Goal: Task Accomplishment & Management: Manage account settings

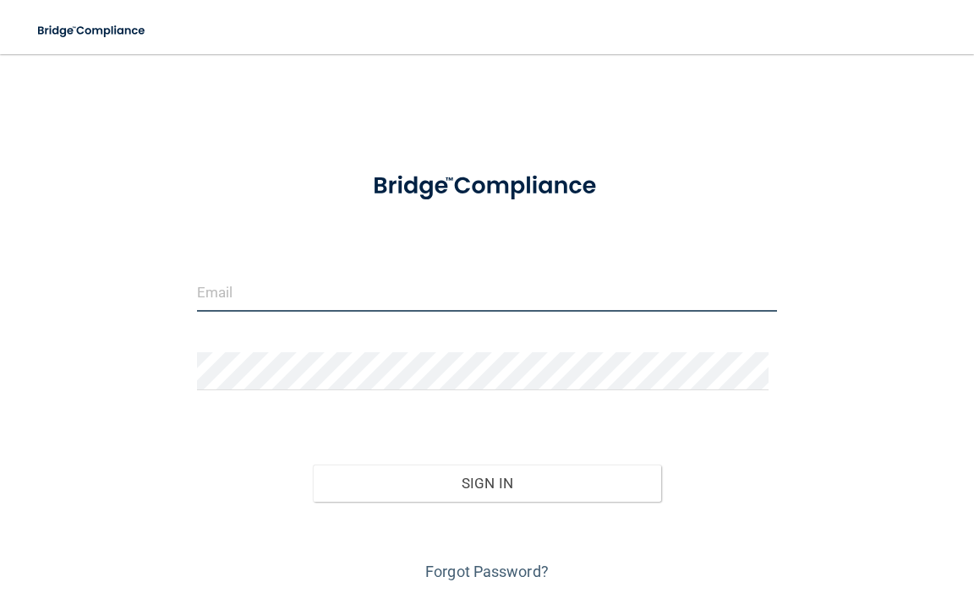
click at [284, 296] on input "email" at bounding box center [487, 293] width 580 height 38
type input "frontoffice@kalilandkress.com"
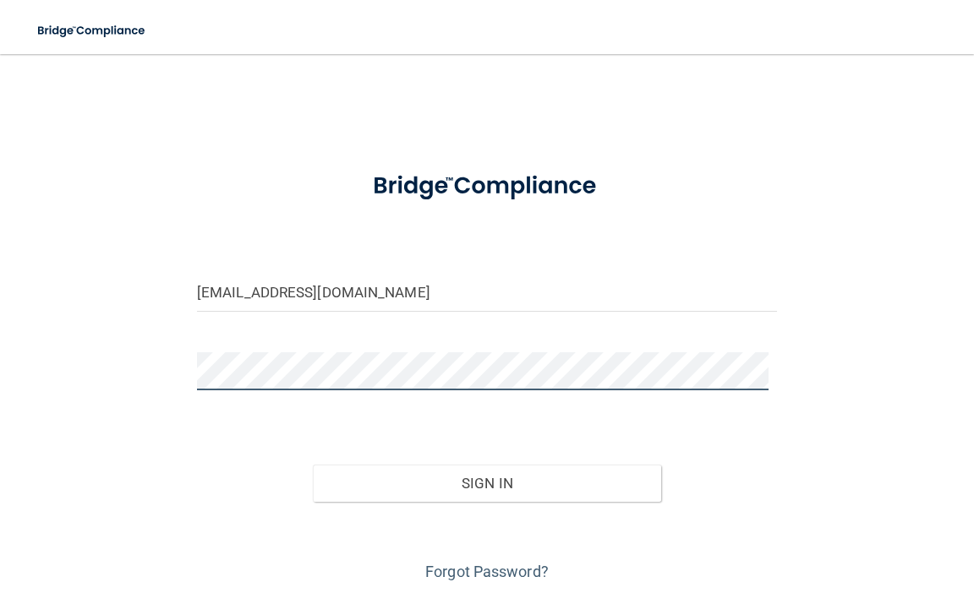
click at [313, 465] on button "Sign In" at bounding box center [487, 483] width 348 height 37
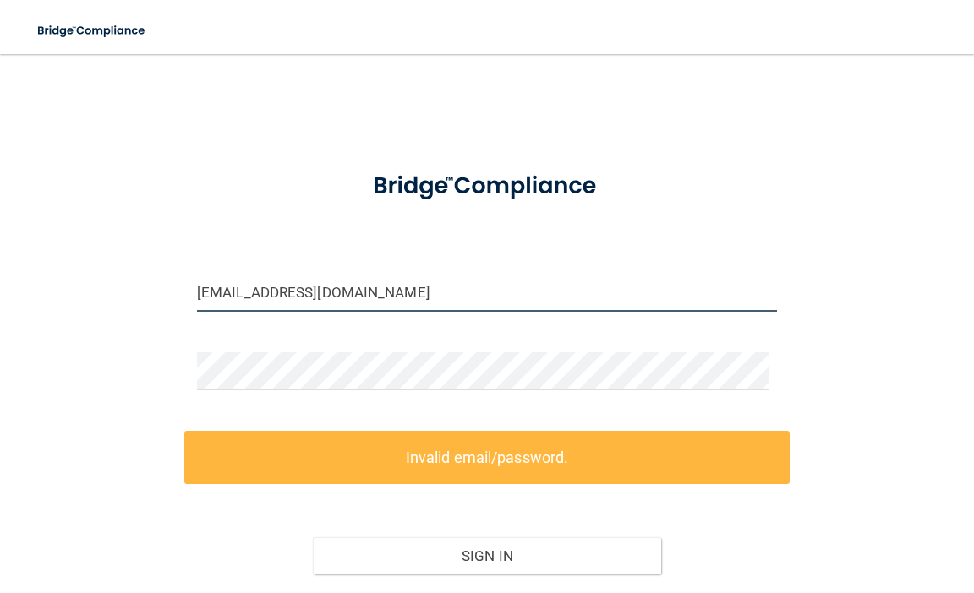
drag, startPoint x: 421, startPoint y: 293, endPoint x: 95, endPoint y: 293, distance: 326.3
click at [95, 293] on div "frontoffice@kalilandkress.com Invalid email/password. You don't have permission…" at bounding box center [487, 365] width 906 height 588
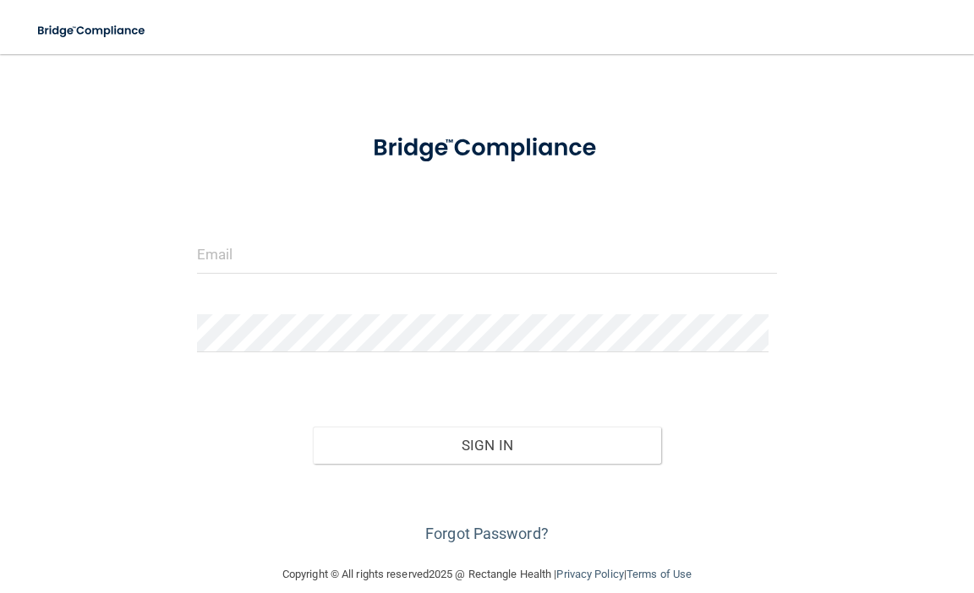
scroll to position [59, 0]
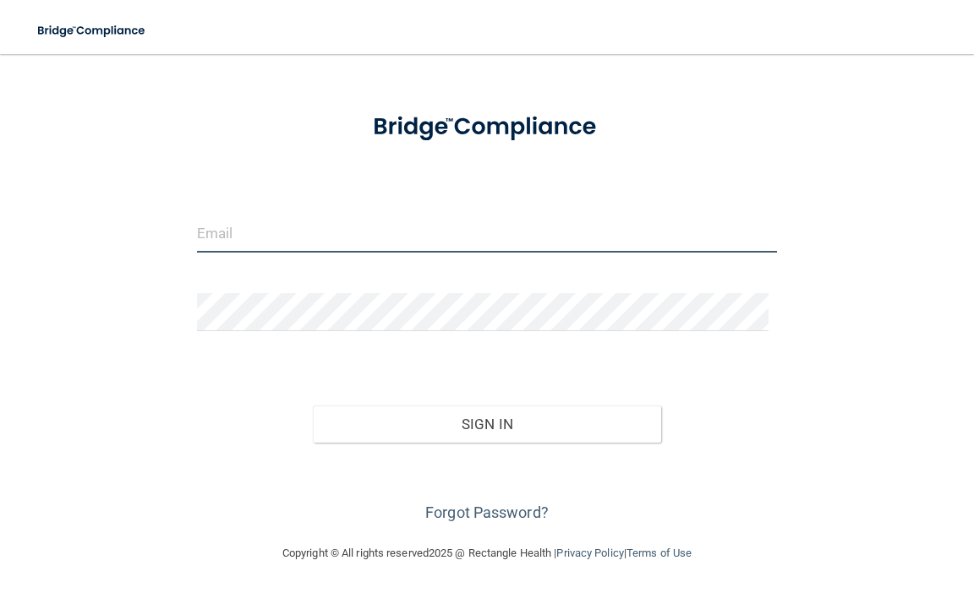
click at [242, 233] on input "email" at bounding box center [487, 234] width 580 height 38
type input "[EMAIL_ADDRESS][DOMAIN_NAME]"
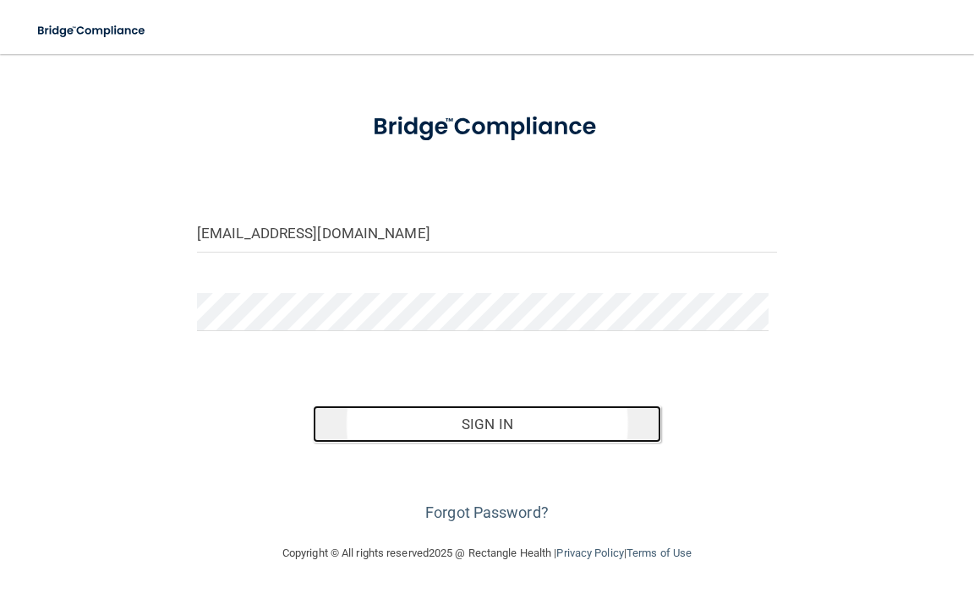
click at [478, 429] on button "Sign In" at bounding box center [487, 424] width 348 height 37
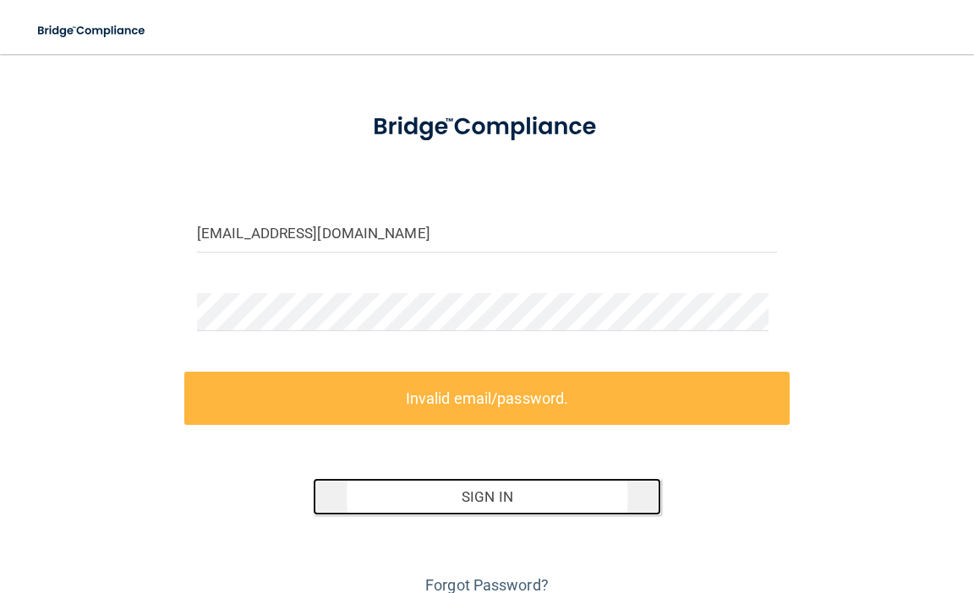
click at [484, 491] on button "Sign In" at bounding box center [487, 496] width 348 height 37
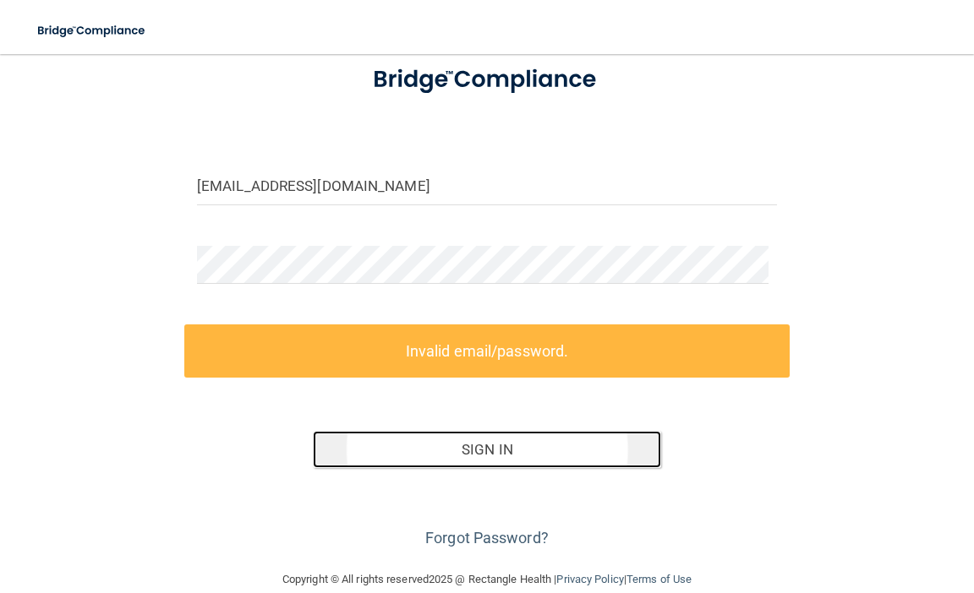
scroll to position [133, 0]
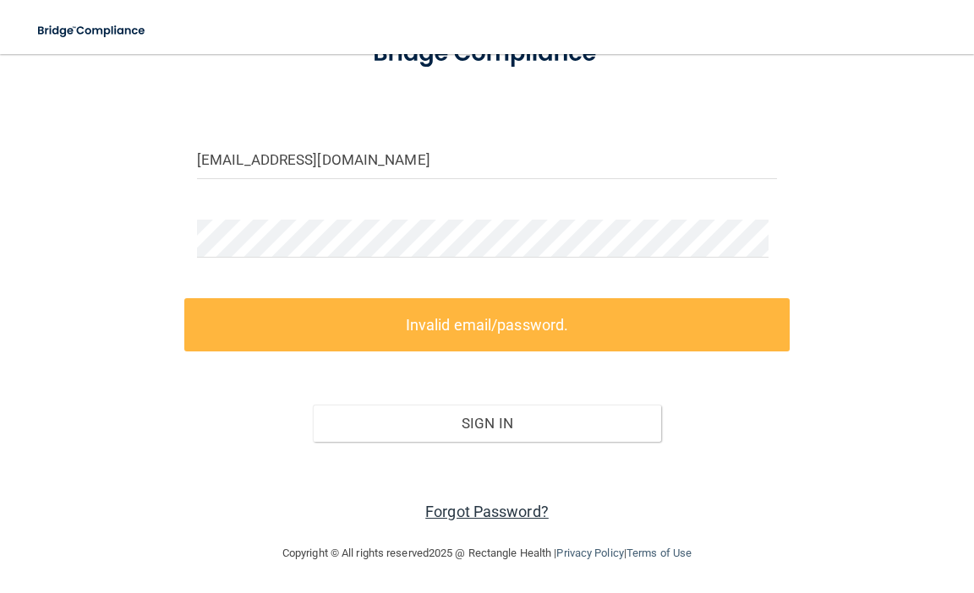
click at [470, 508] on link "Forgot Password?" at bounding box center [486, 512] width 123 height 18
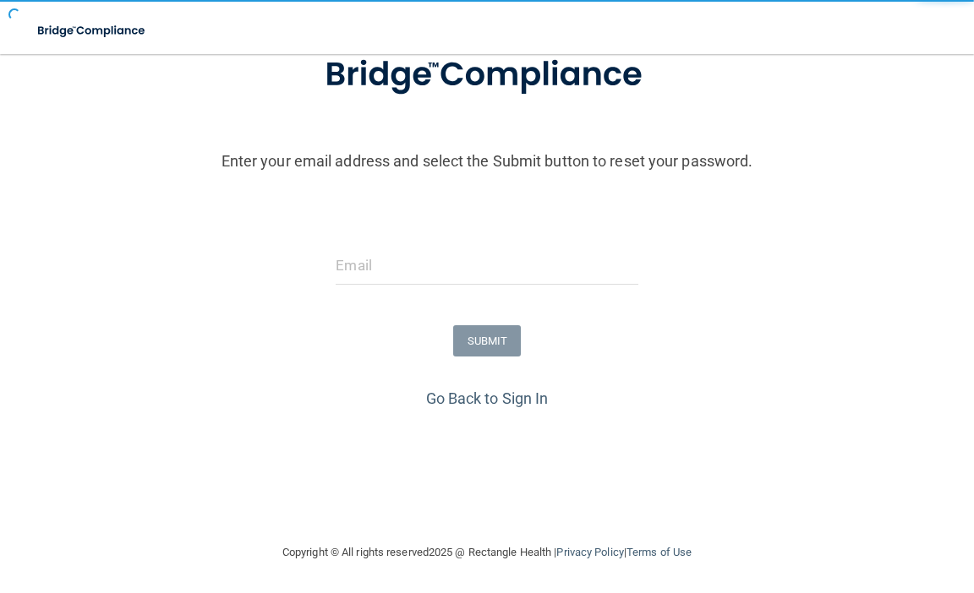
scroll to position [124, 0]
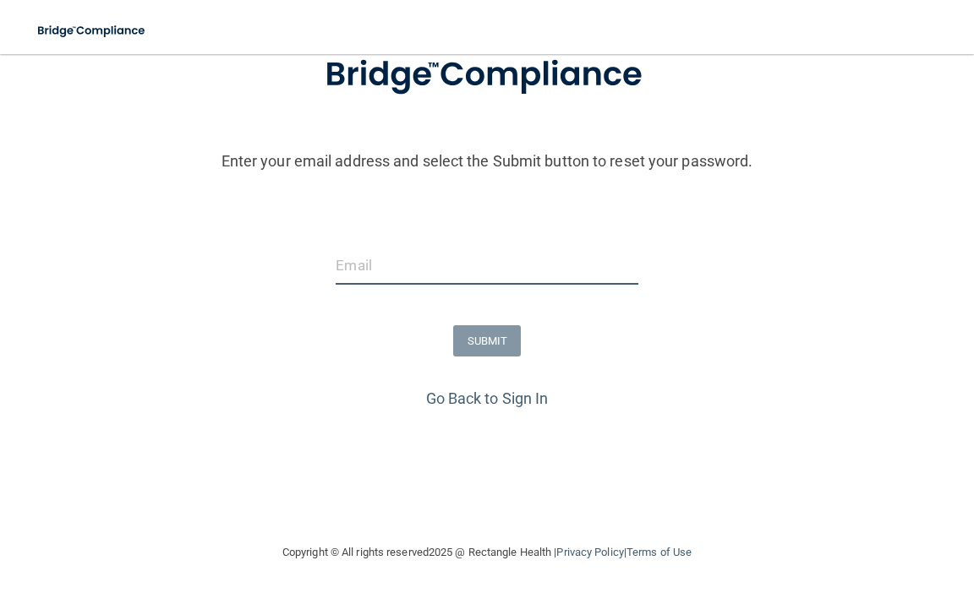
click at [418, 270] on input "email" at bounding box center [487, 266] width 302 height 38
type input "[EMAIL_ADDRESS][DOMAIN_NAME]"
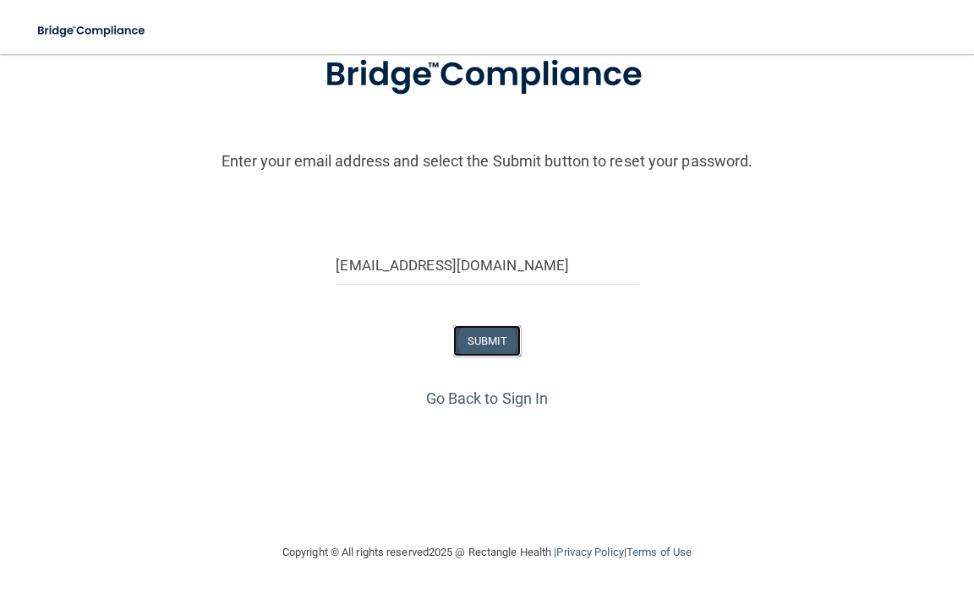
click at [472, 342] on button "SUBMIT" at bounding box center [487, 340] width 68 height 31
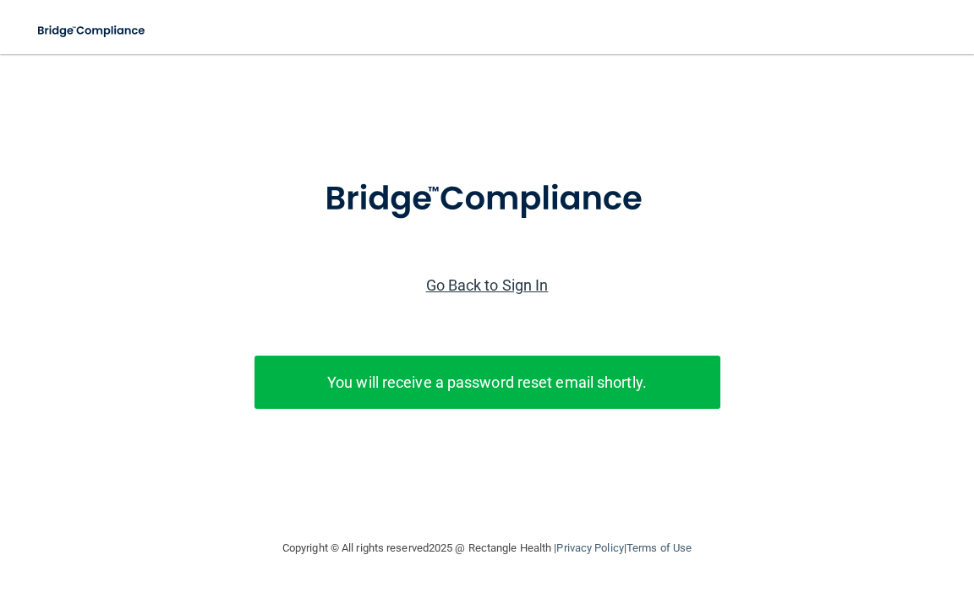
click at [488, 282] on link "Go Back to Sign In" at bounding box center [487, 285] width 123 height 18
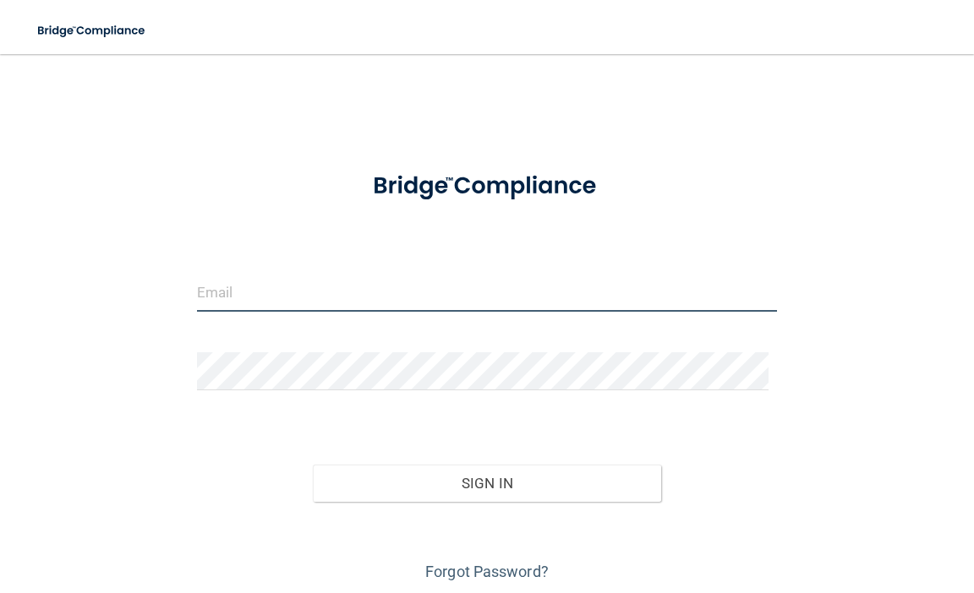
click at [259, 294] on input "email" at bounding box center [487, 293] width 580 height 38
type input "[EMAIL_ADDRESS][DOMAIN_NAME]"
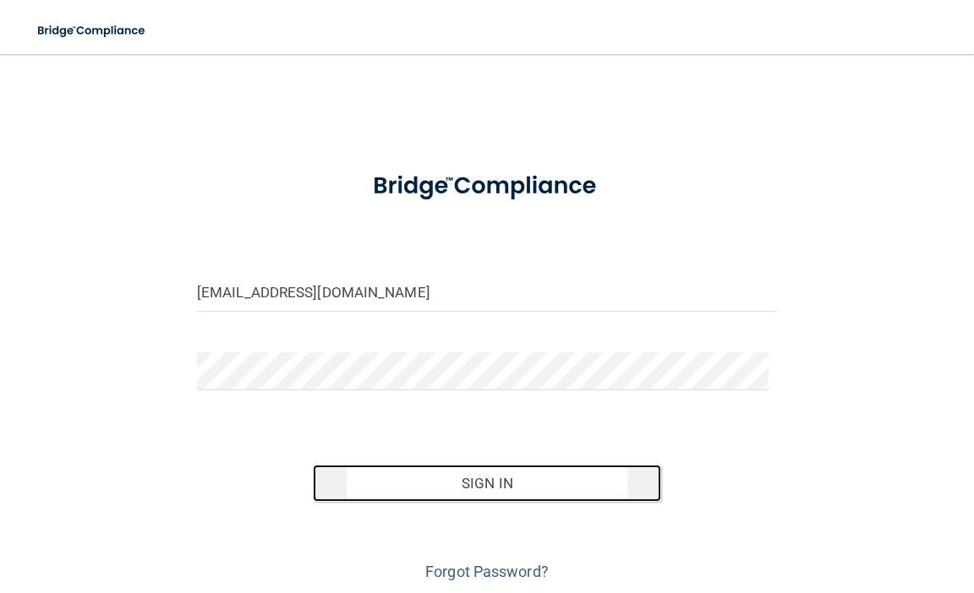
click at [437, 482] on button "Sign In" at bounding box center [487, 483] width 348 height 37
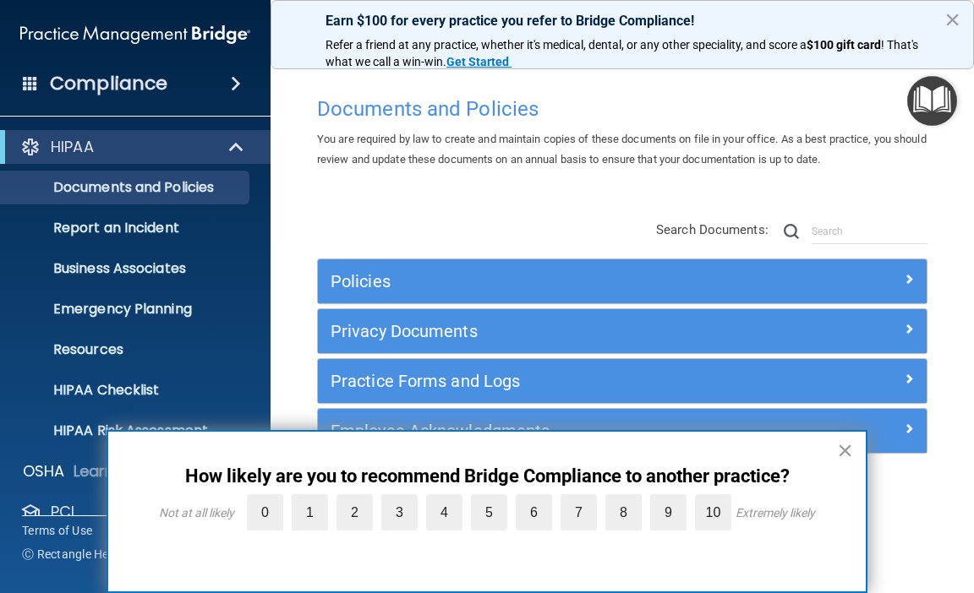
click at [840, 447] on button "×" at bounding box center [845, 450] width 16 height 27
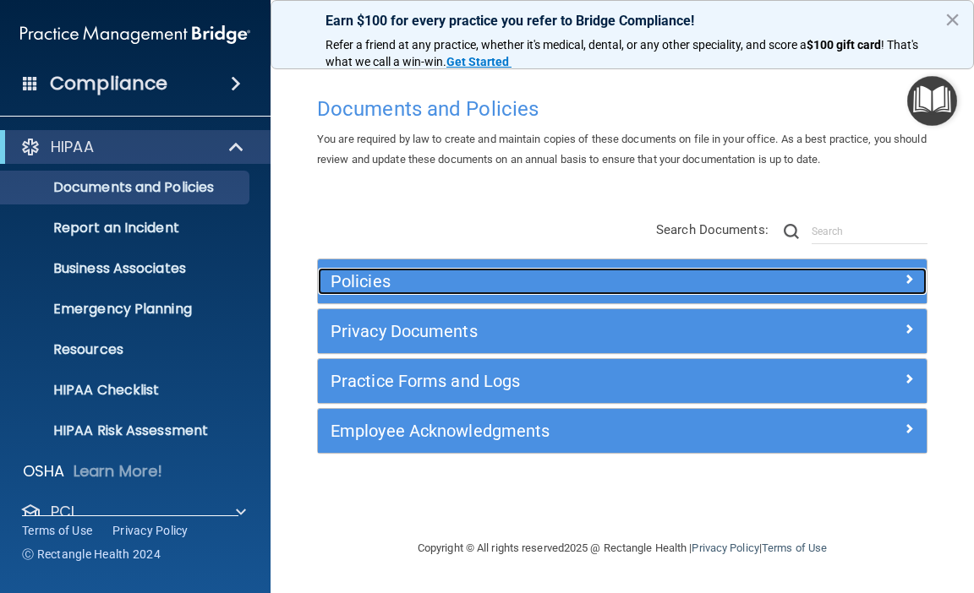
click at [911, 277] on span at bounding box center [909, 279] width 10 height 20
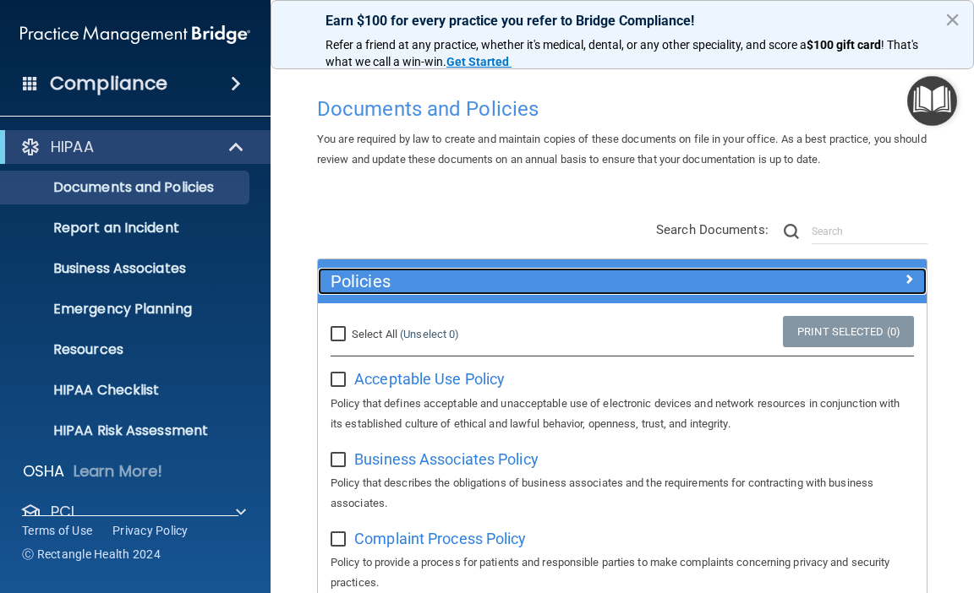
click at [904, 278] on span at bounding box center [909, 279] width 10 height 20
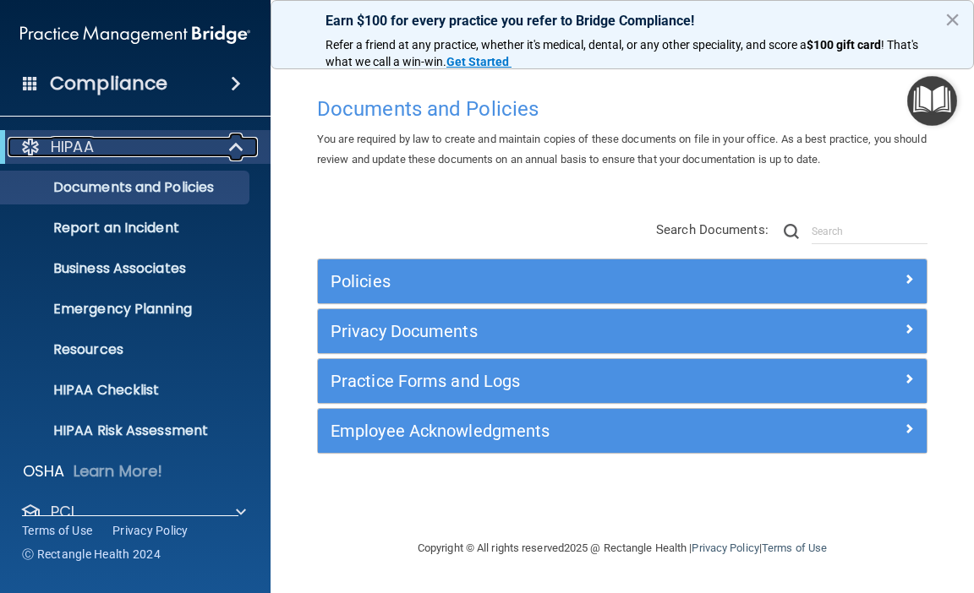
click at [237, 144] on span at bounding box center [238, 147] width 14 height 20
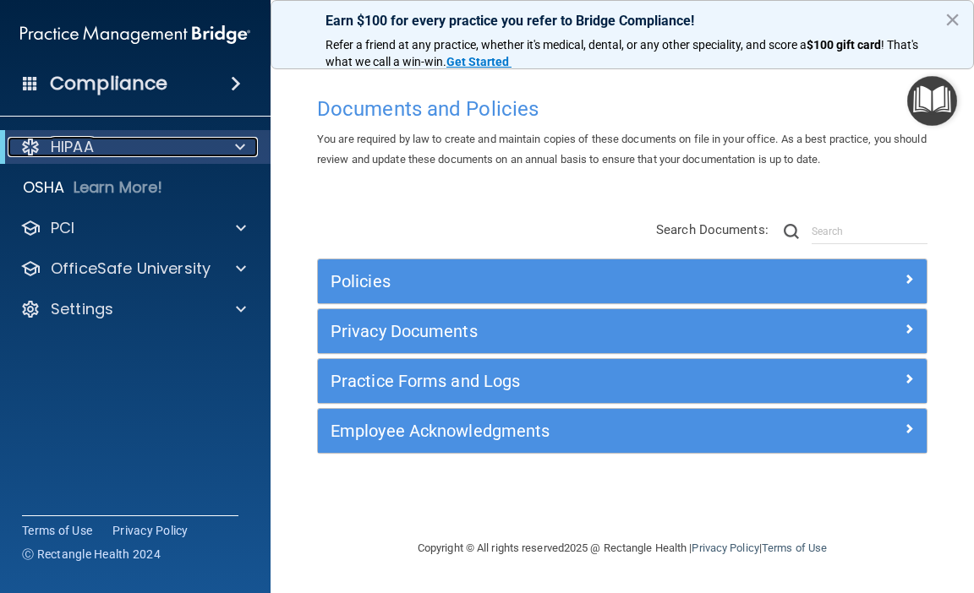
click at [232, 144] on div at bounding box center [236, 147] width 41 height 20
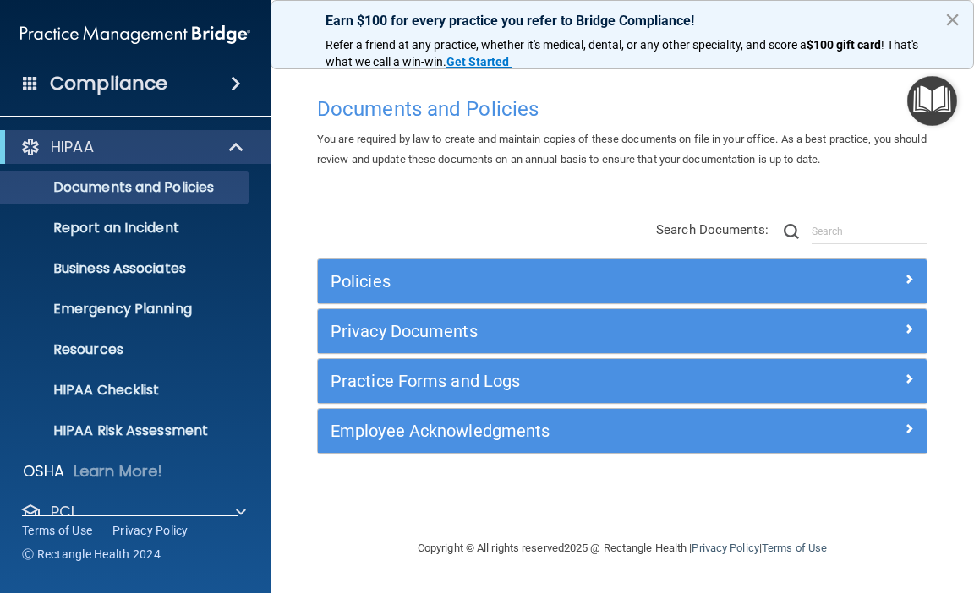
click at [952, 19] on button "×" at bounding box center [952, 19] width 16 height 27
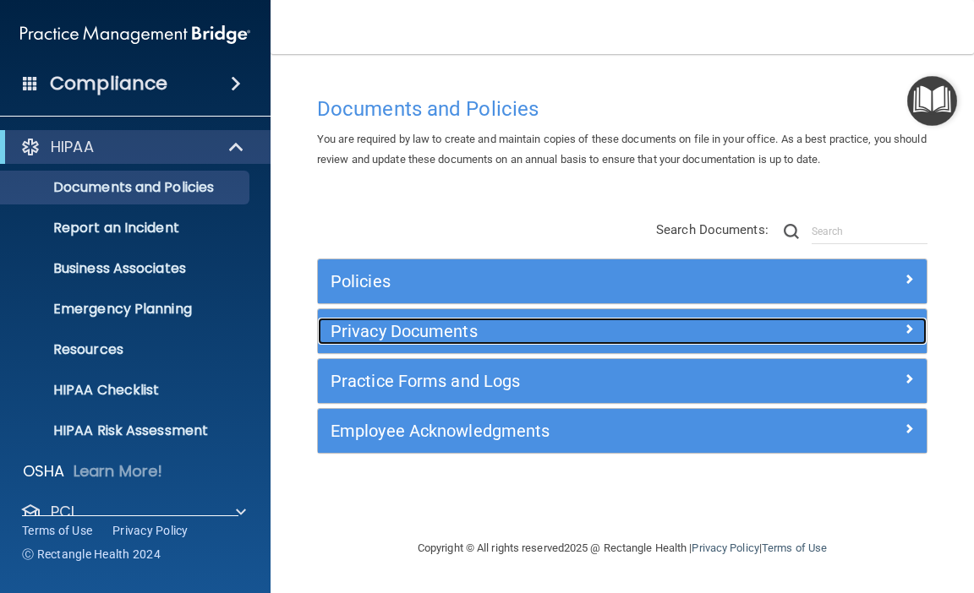
click at [909, 329] on span at bounding box center [909, 329] width 10 height 20
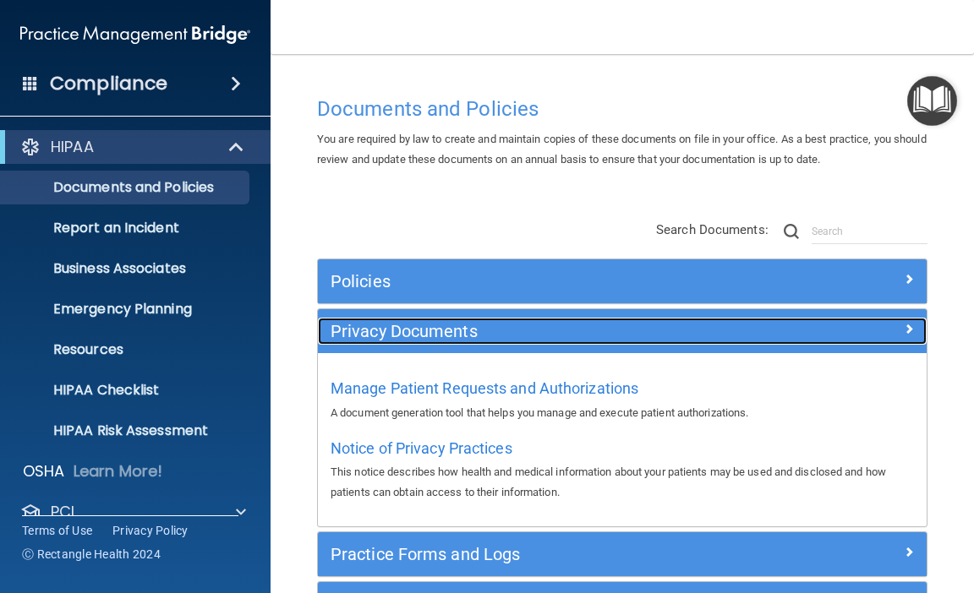
click at [909, 329] on div at bounding box center [850, 328] width 152 height 20
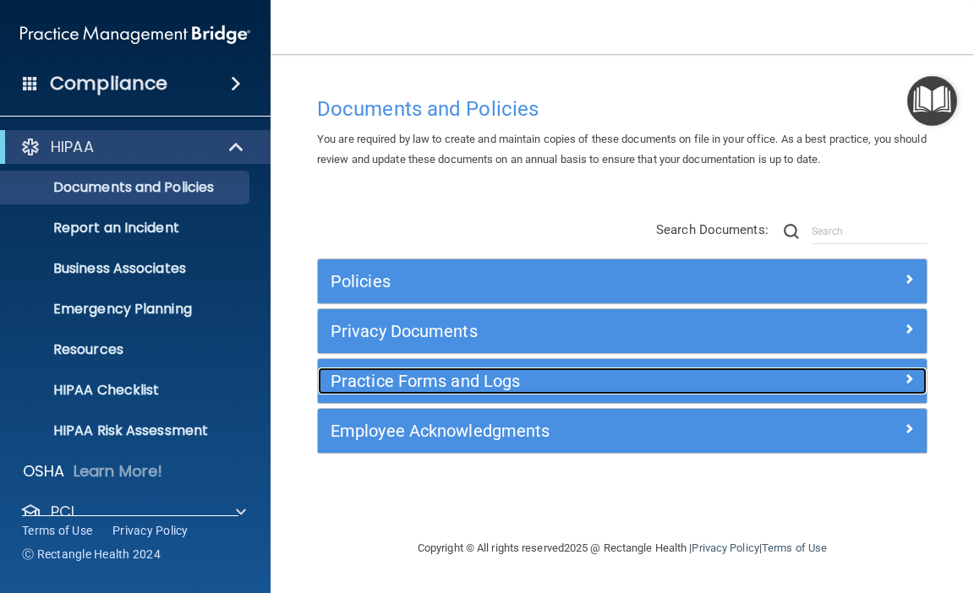
click at [503, 374] on h5 "Practice Forms and Logs" at bounding box center [545, 381] width 431 height 19
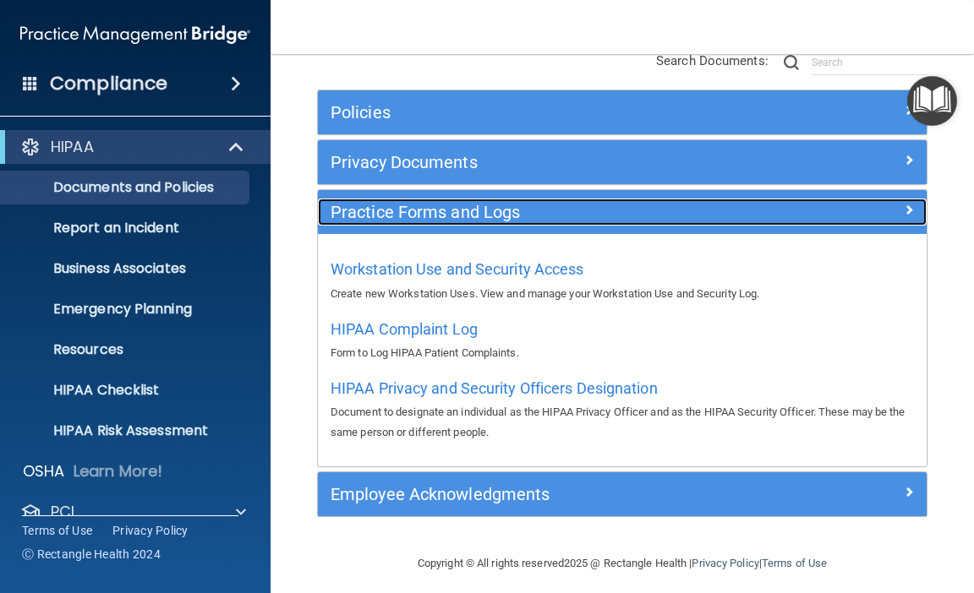
scroll to position [180, 0]
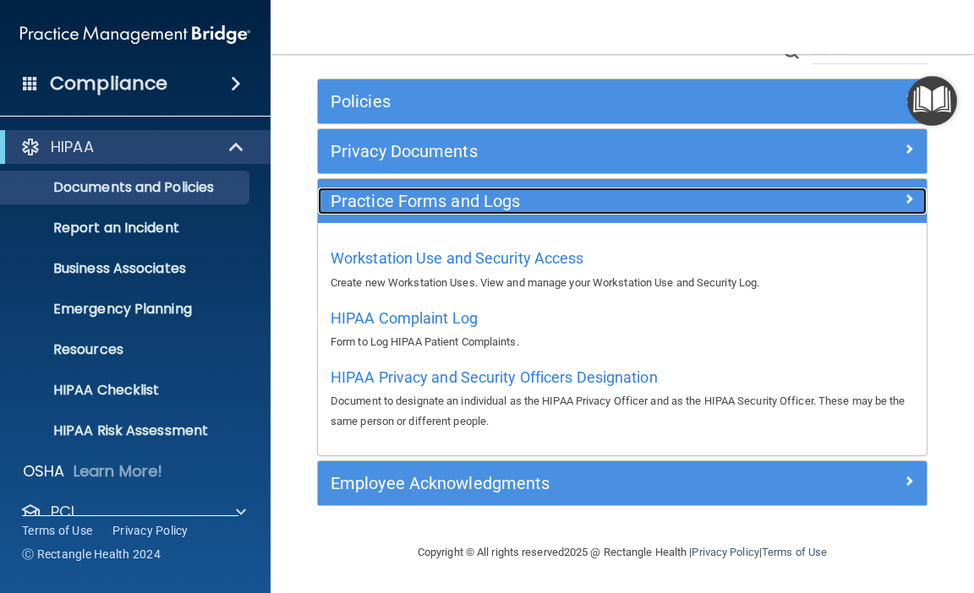
click at [904, 198] on span at bounding box center [909, 198] width 10 height 20
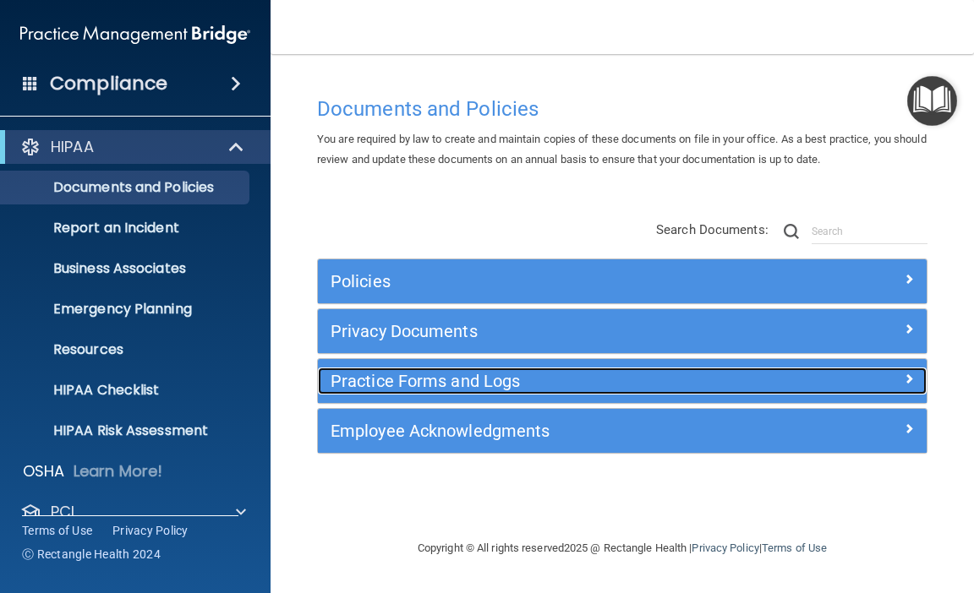
scroll to position [0, 0]
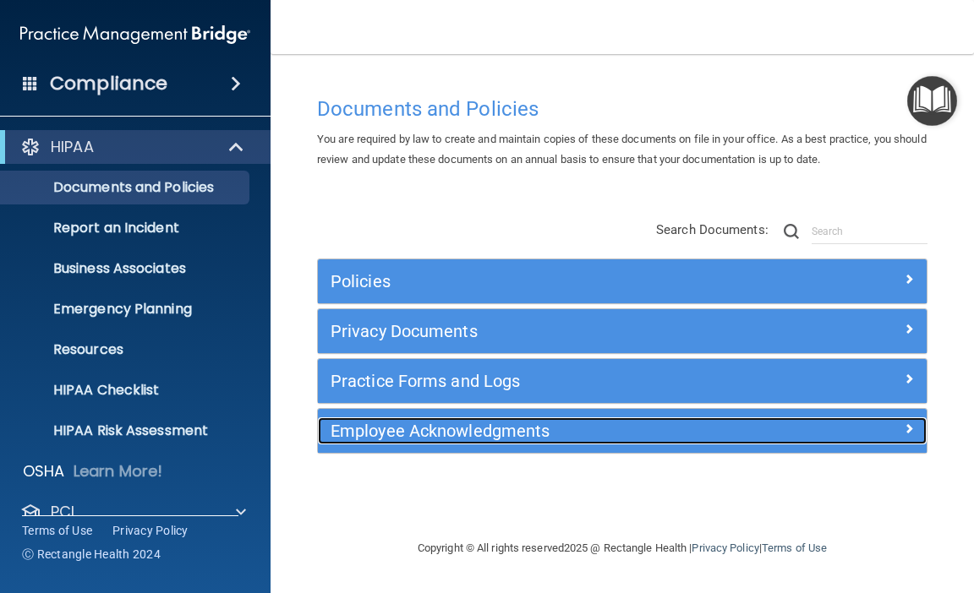
click at [905, 423] on span at bounding box center [909, 428] width 10 height 20
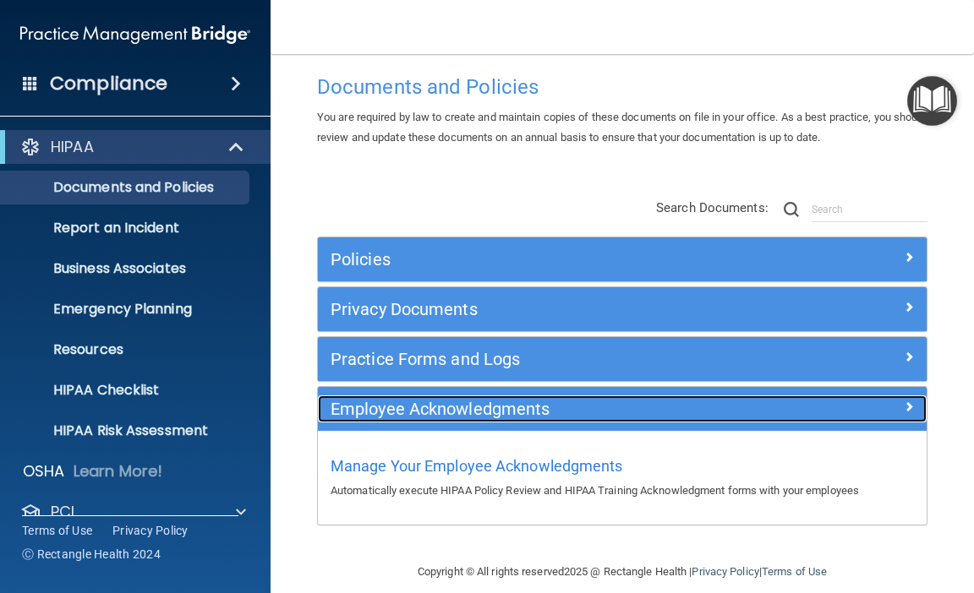
scroll to position [41, 0]
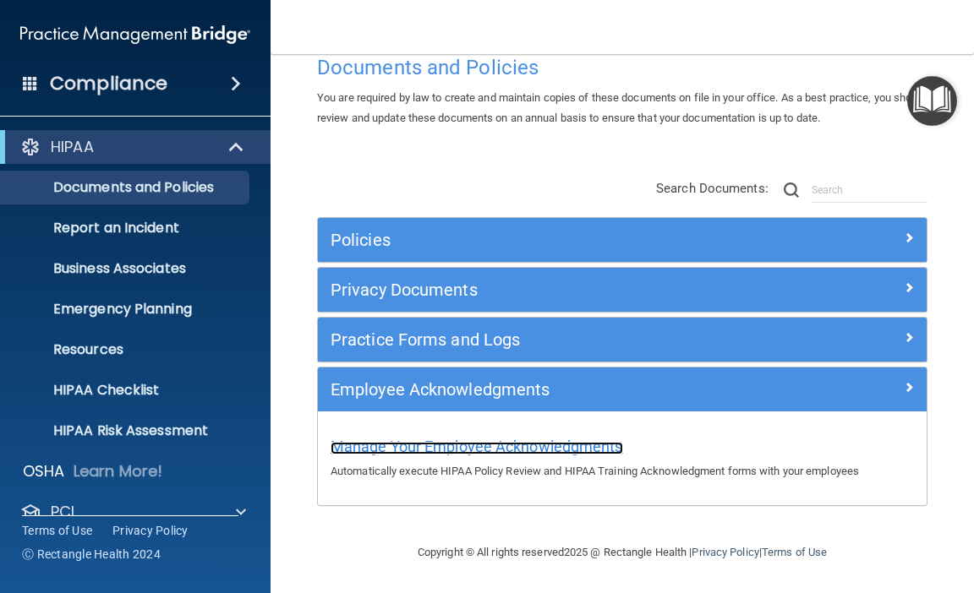
click at [546, 450] on span "Manage Your Employee Acknowledgments" at bounding box center [476, 447] width 292 height 18
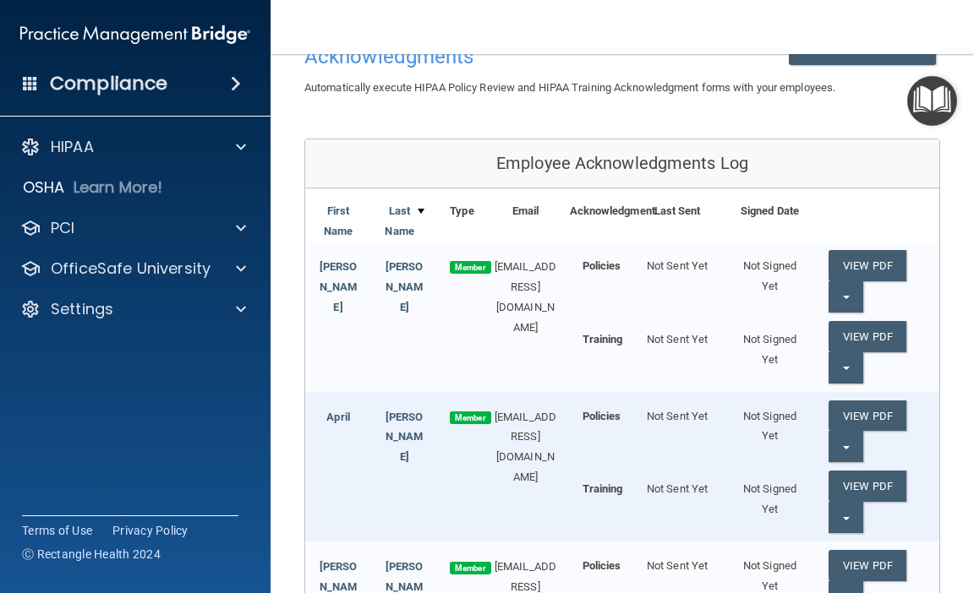
scroll to position [169, 0]
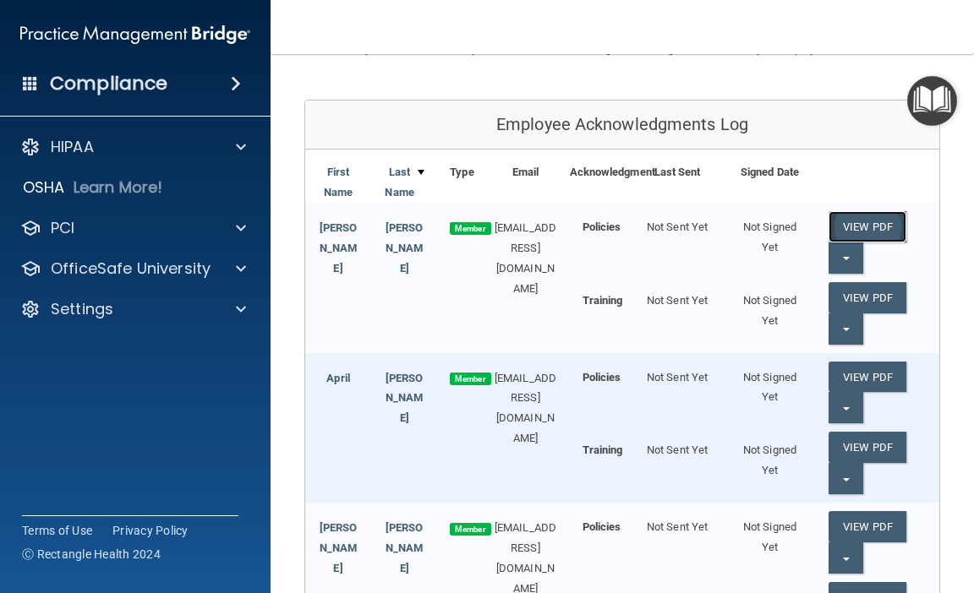
click at [859, 227] on link "View PDF" at bounding box center [867, 226] width 78 height 31
click at [843, 260] on span "button" at bounding box center [846, 258] width 7 height 3
click at [871, 230] on link "View PDF" at bounding box center [867, 226] width 78 height 31
click at [852, 294] on link "View PDF" at bounding box center [867, 297] width 78 height 31
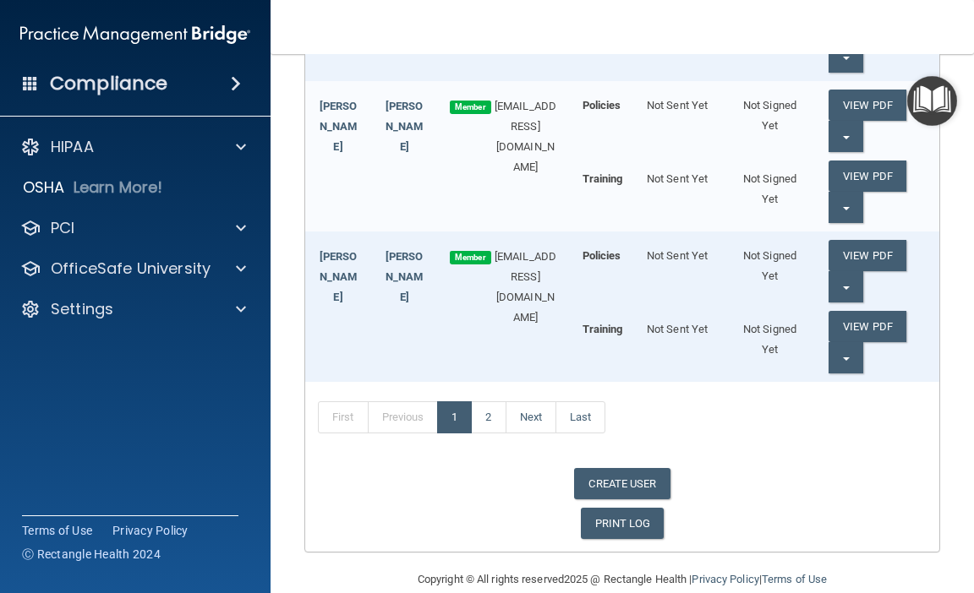
scroll to position [1521, 0]
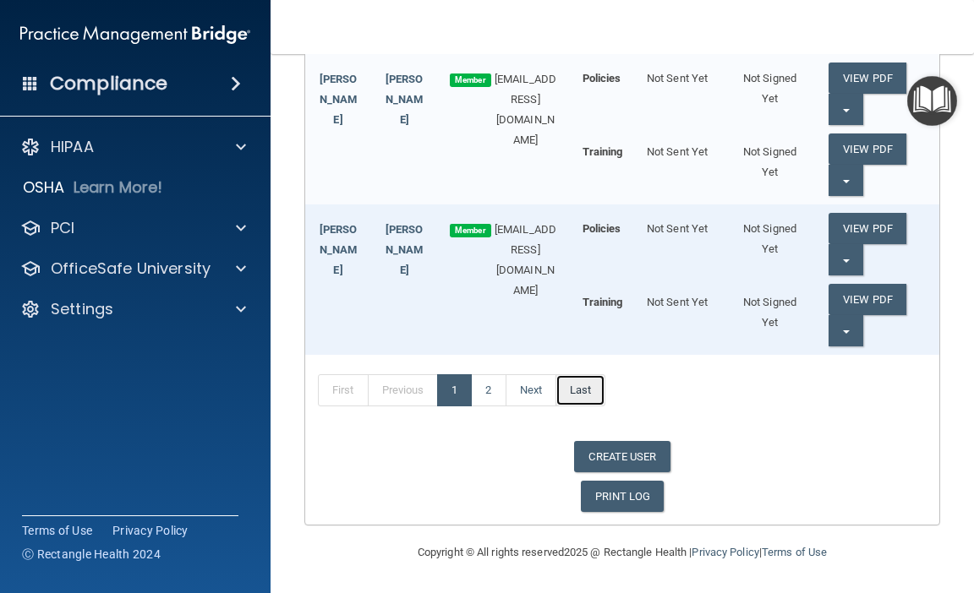
click at [583, 385] on link "Last" at bounding box center [580, 390] width 50 height 32
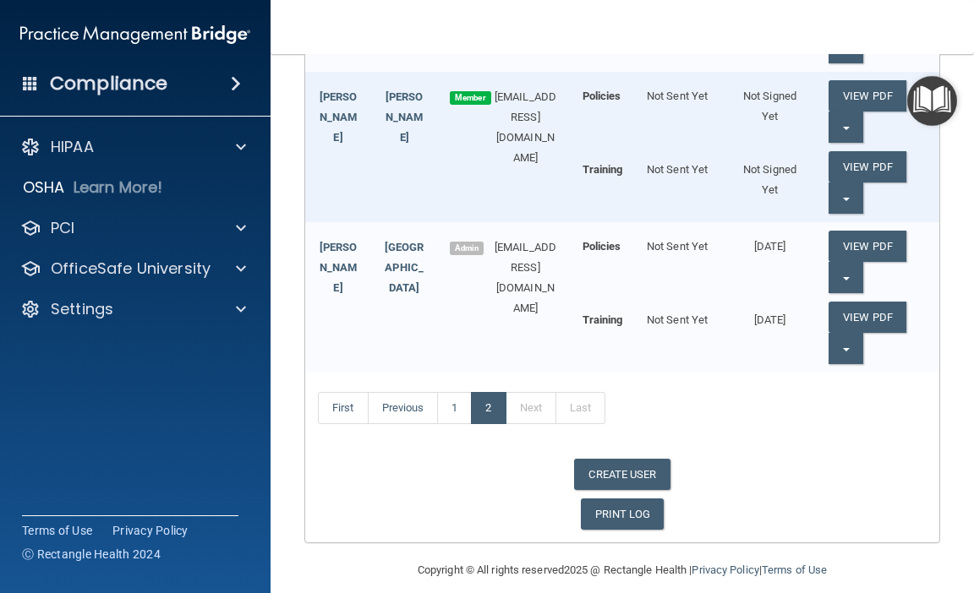
scroll to position [1370, 0]
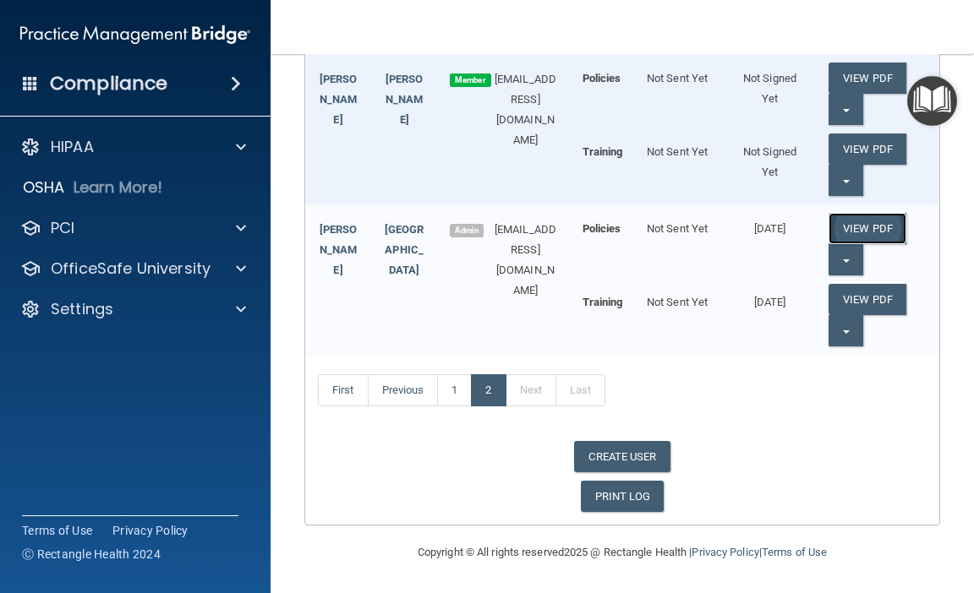
click at [849, 229] on link "View PDF" at bounding box center [867, 228] width 78 height 31
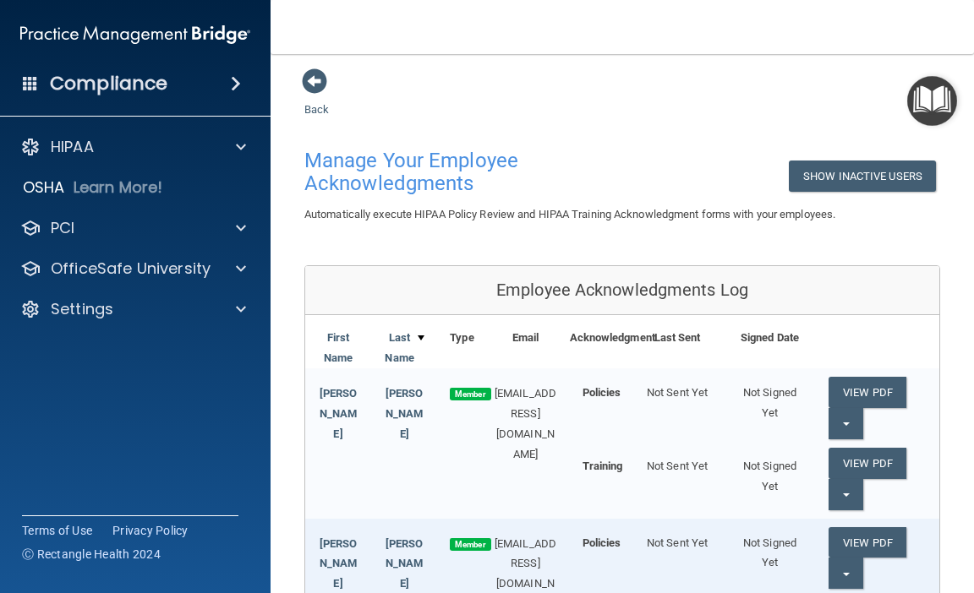
scroll to position [0, 0]
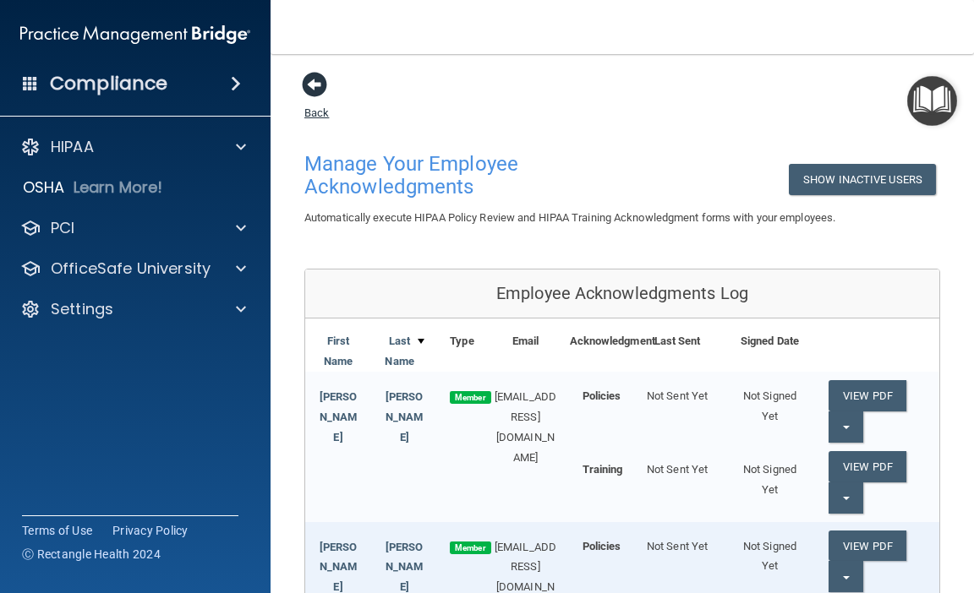
click at [314, 75] on span at bounding box center [314, 84] width 25 height 25
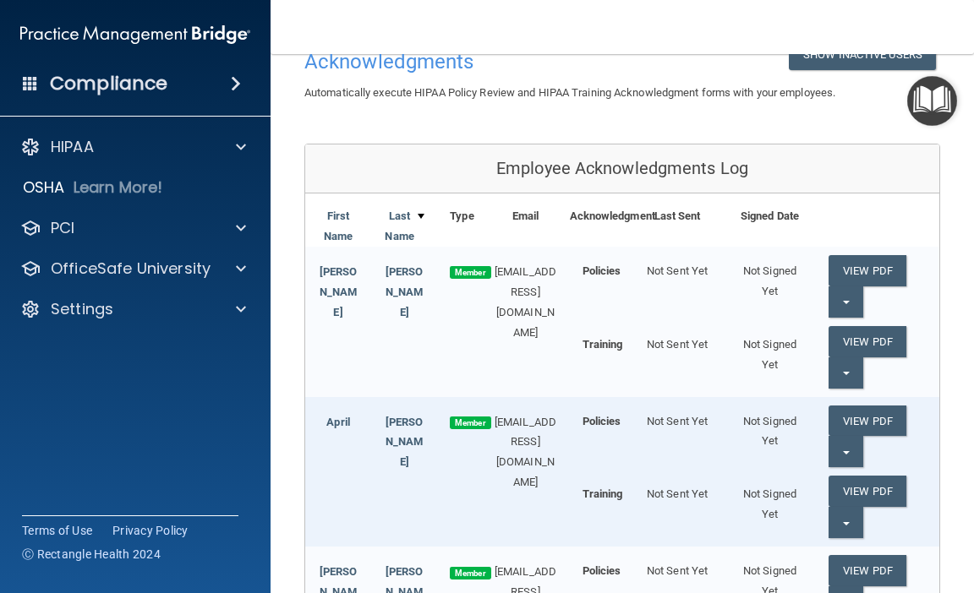
scroll to position [85, 0]
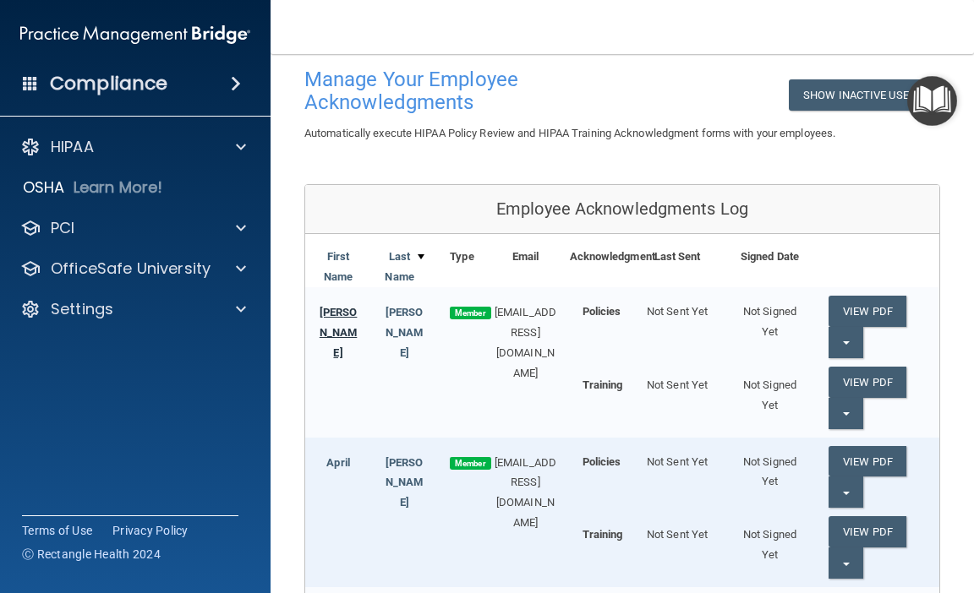
click at [347, 312] on link "Kendra" at bounding box center [338, 332] width 38 height 53
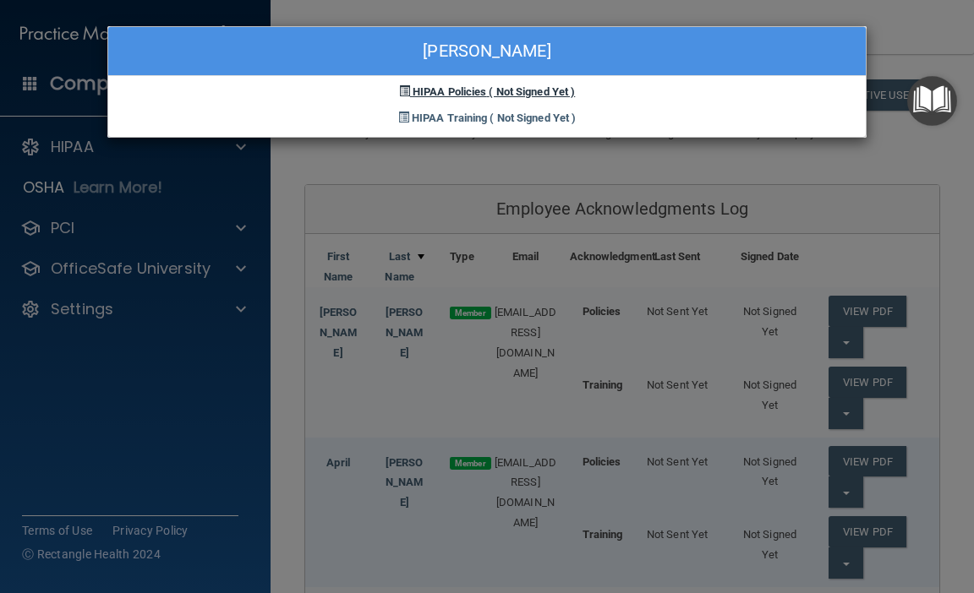
click at [467, 89] on span "HIPAA Policies" at bounding box center [449, 91] width 74 height 13
click at [467, 90] on span "HIPAA Policies" at bounding box center [449, 91] width 74 height 13
click at [464, 116] on span "HIPAA Training" at bounding box center [449, 118] width 75 height 13
click at [627, 159] on div "Kendra Allen HIPAA Policies ( Not Signed Yet ) HIPAA Training ( Not Signed Yet )" at bounding box center [487, 296] width 974 height 593
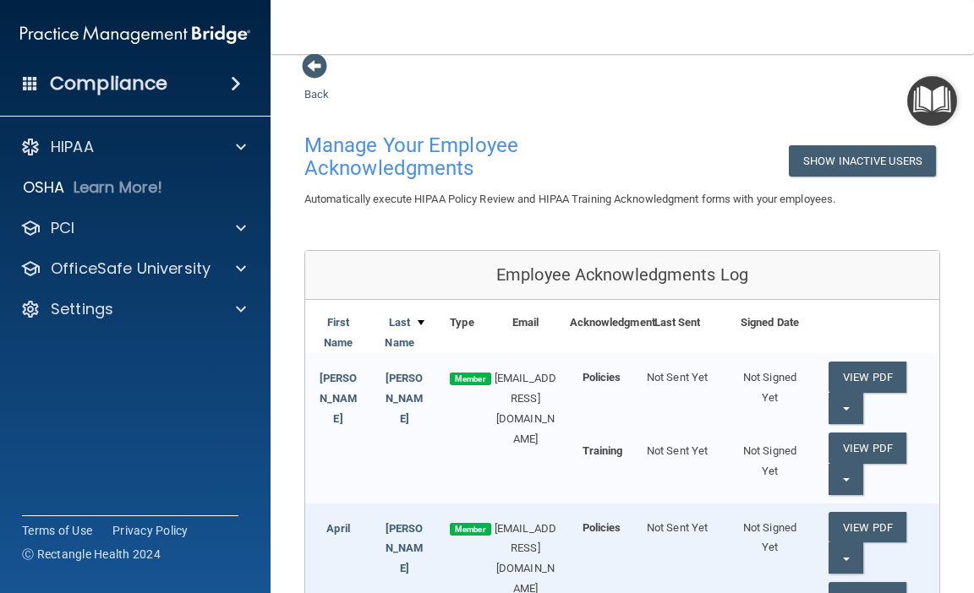
scroll to position [0, 0]
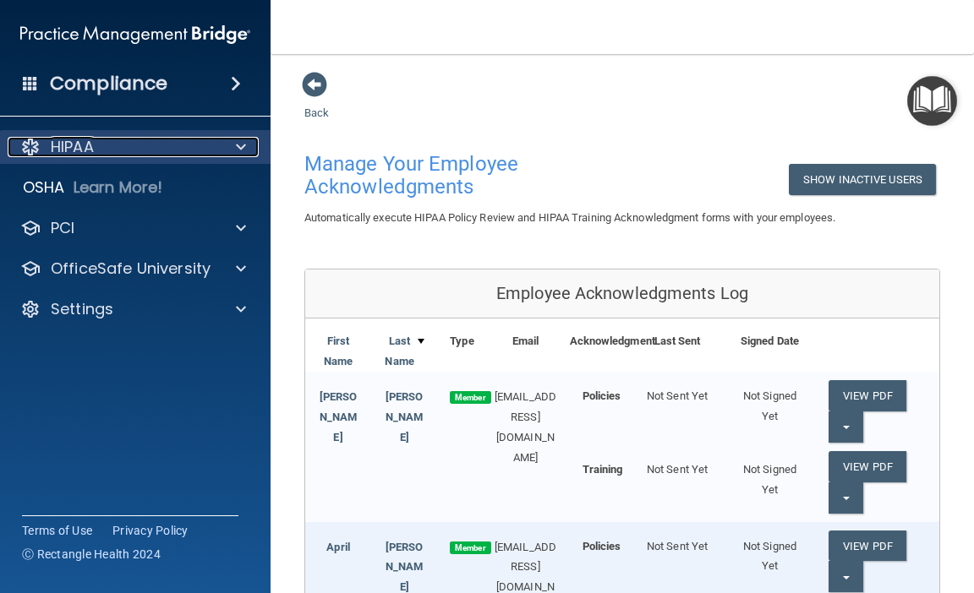
click at [199, 144] on div "HIPAA" at bounding box center [113, 147] width 210 height 20
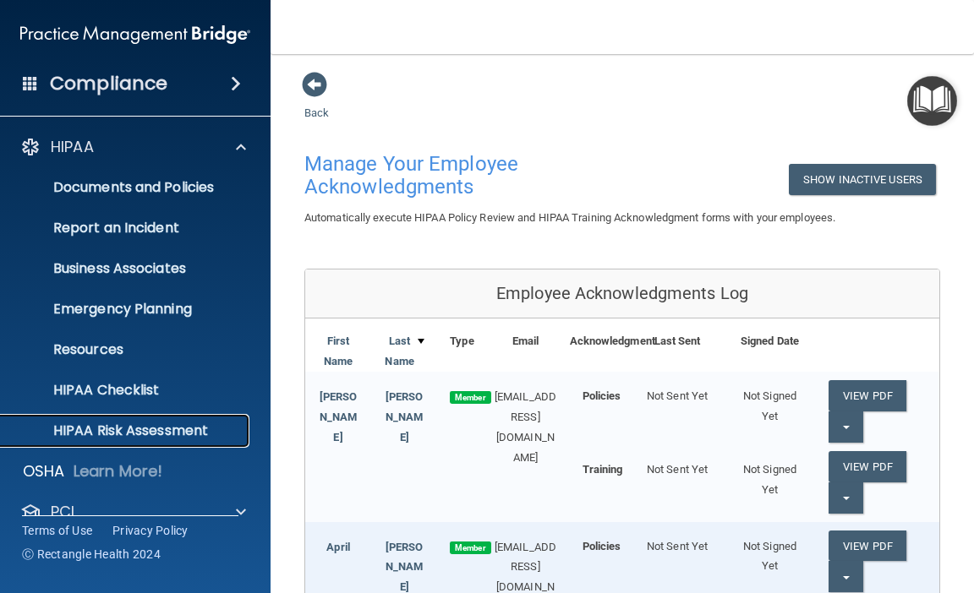
click at [90, 433] on p "HIPAA Risk Assessment" at bounding box center [126, 431] width 231 height 17
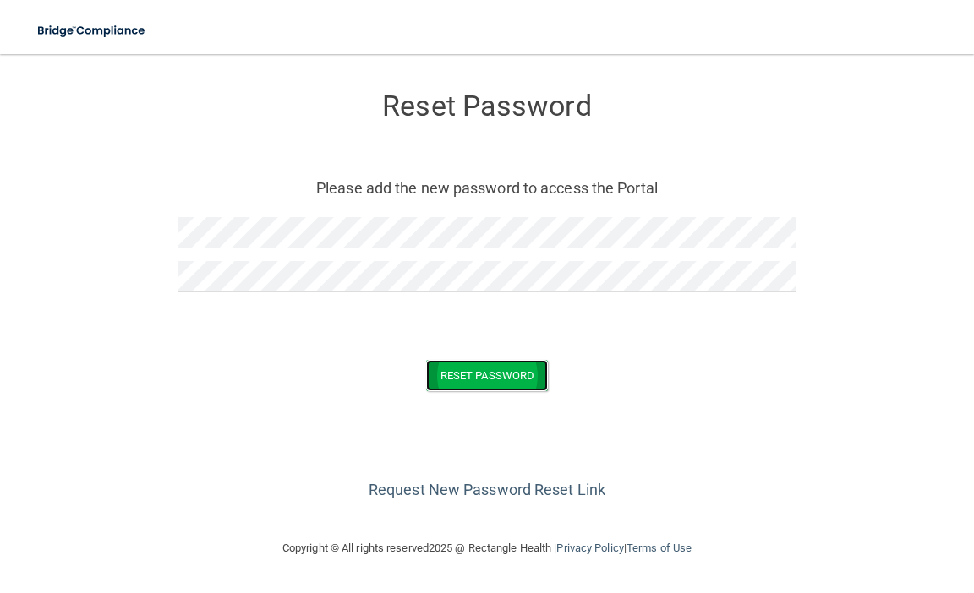
click at [488, 385] on button "Reset Password" at bounding box center [487, 375] width 122 height 31
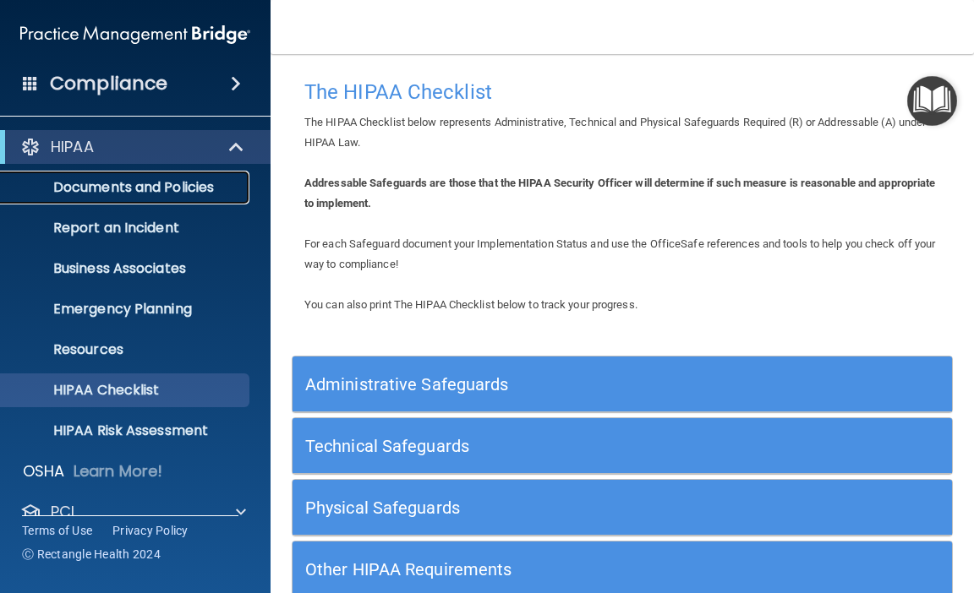
click at [131, 181] on p "Documents and Policies" at bounding box center [126, 187] width 231 height 17
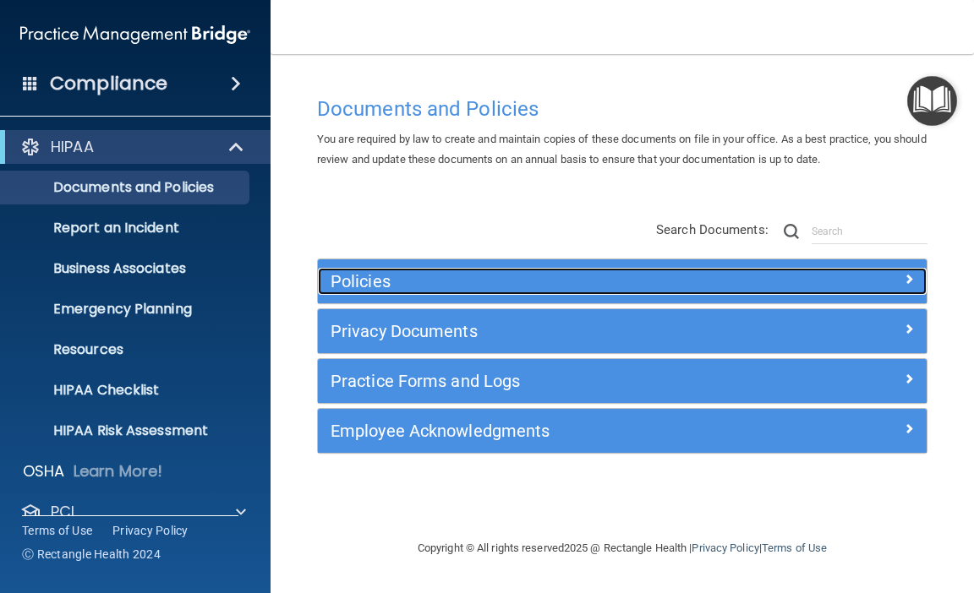
click at [904, 277] on span at bounding box center [909, 279] width 10 height 20
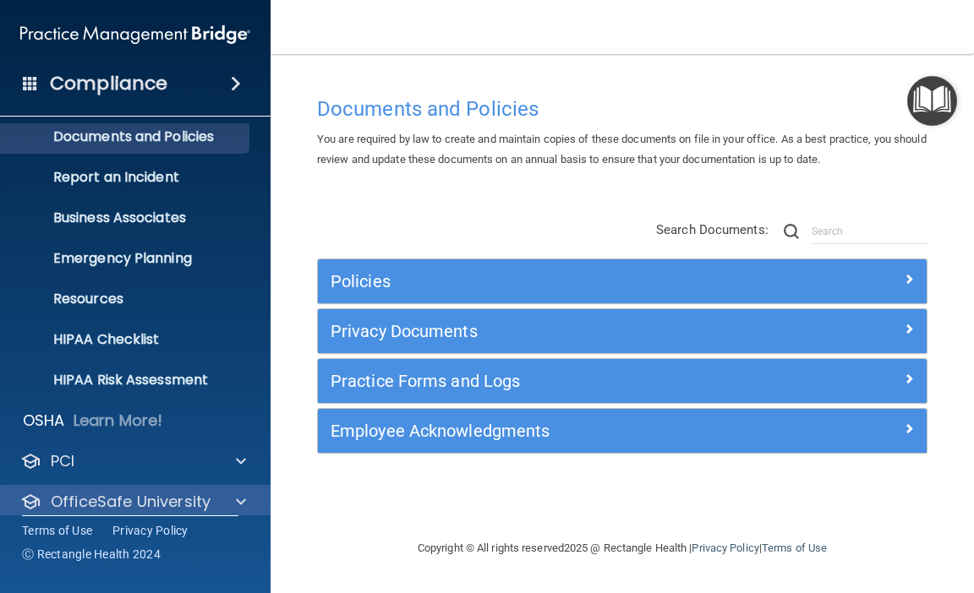
scroll to position [108, 0]
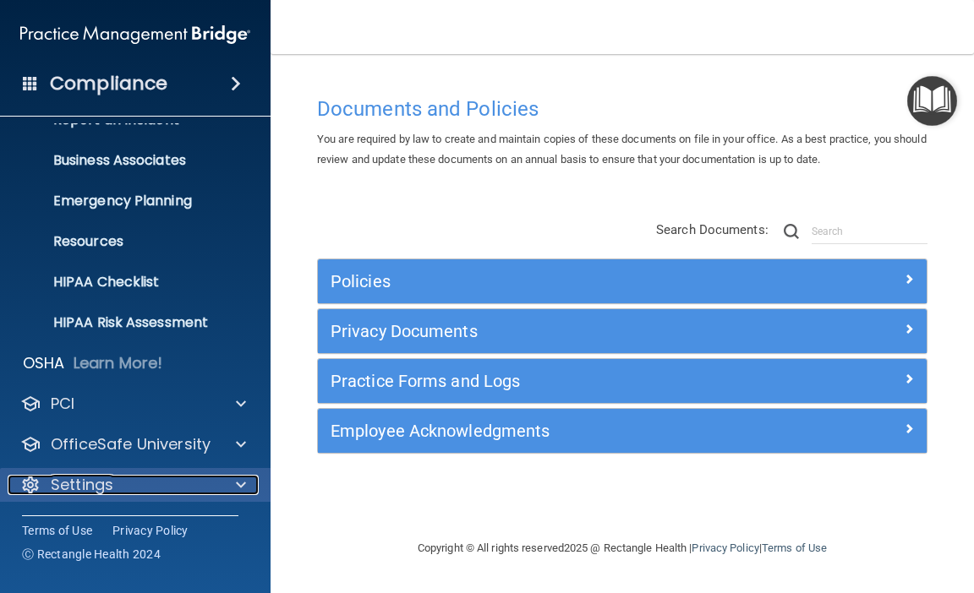
click at [238, 488] on span at bounding box center [241, 485] width 10 height 20
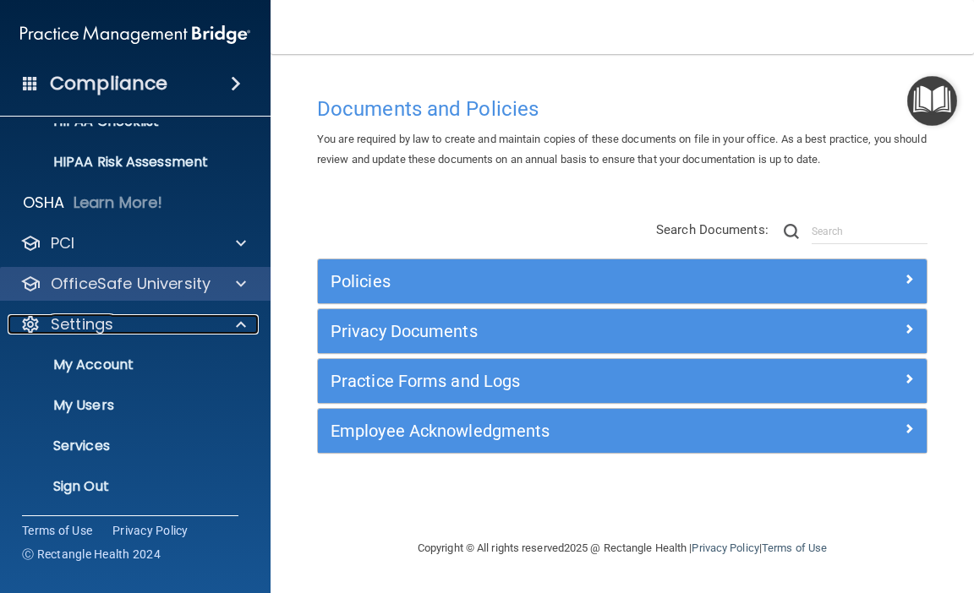
scroll to position [270, 0]
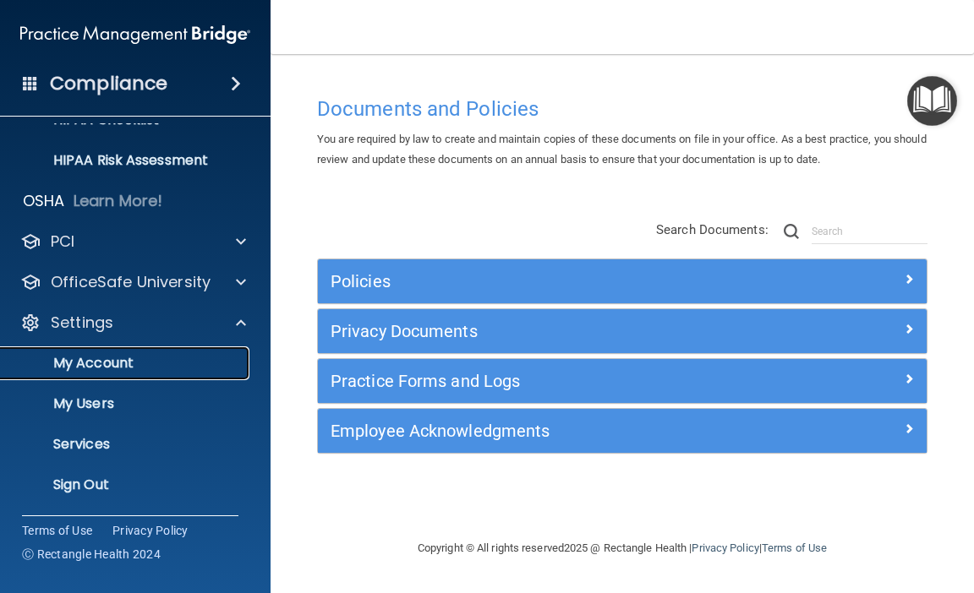
click at [91, 365] on p "My Account" at bounding box center [126, 363] width 231 height 17
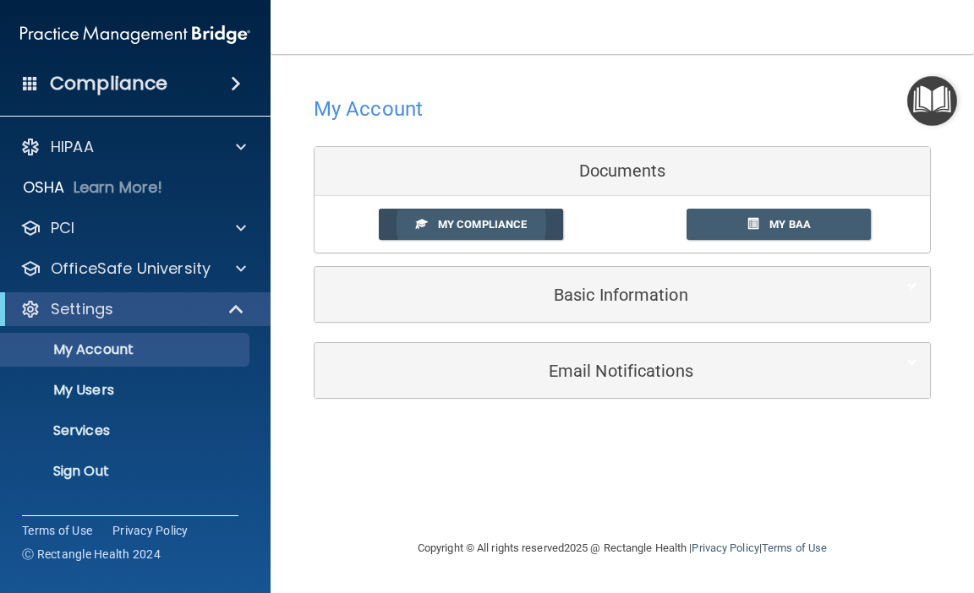
click at [483, 221] on span "My Compliance" at bounding box center [482, 224] width 89 height 13
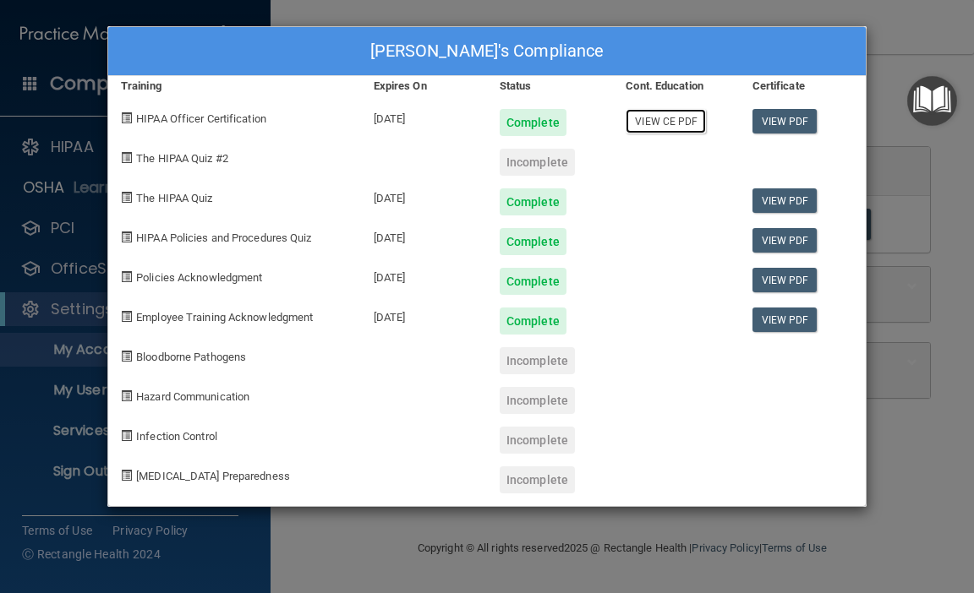
click at [644, 119] on link "View CE PDF" at bounding box center [665, 121] width 80 height 25
click at [894, 15] on div "Robyn Wales's Compliance Training Expires On Status Cont. Education Certificate…" at bounding box center [487, 296] width 974 height 593
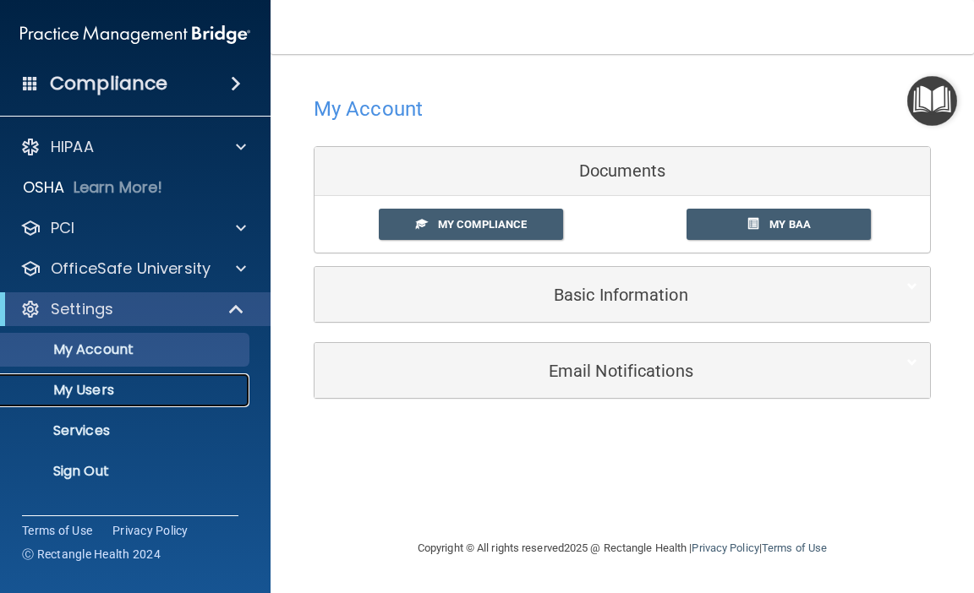
click at [96, 387] on p "My Users" at bounding box center [126, 390] width 231 height 17
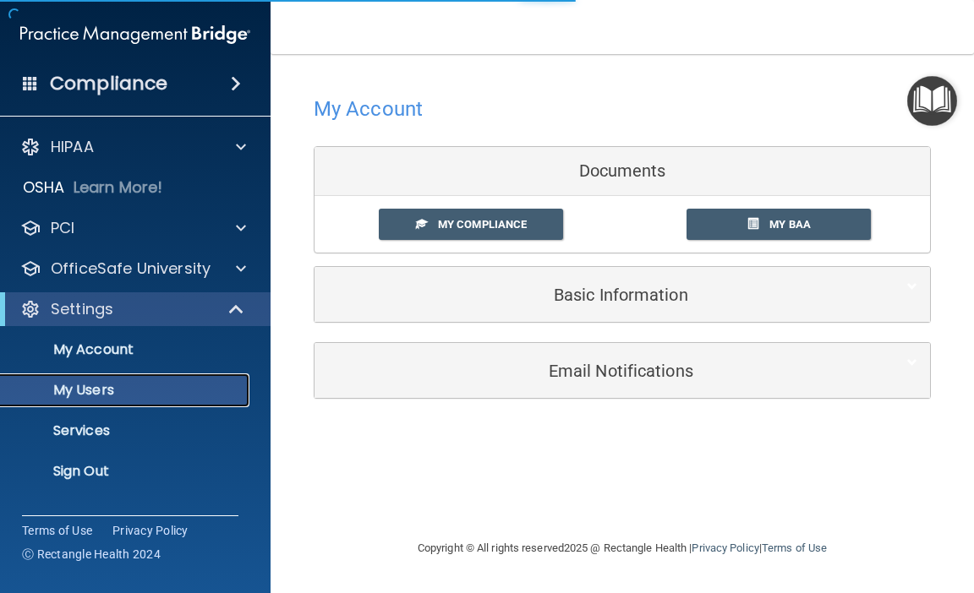
select select "20"
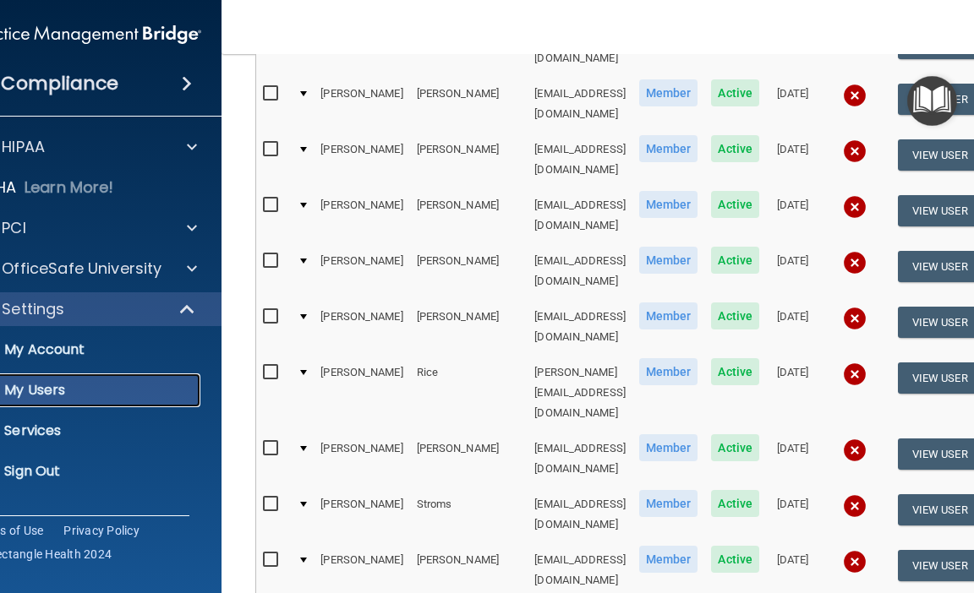
scroll to position [761, 0]
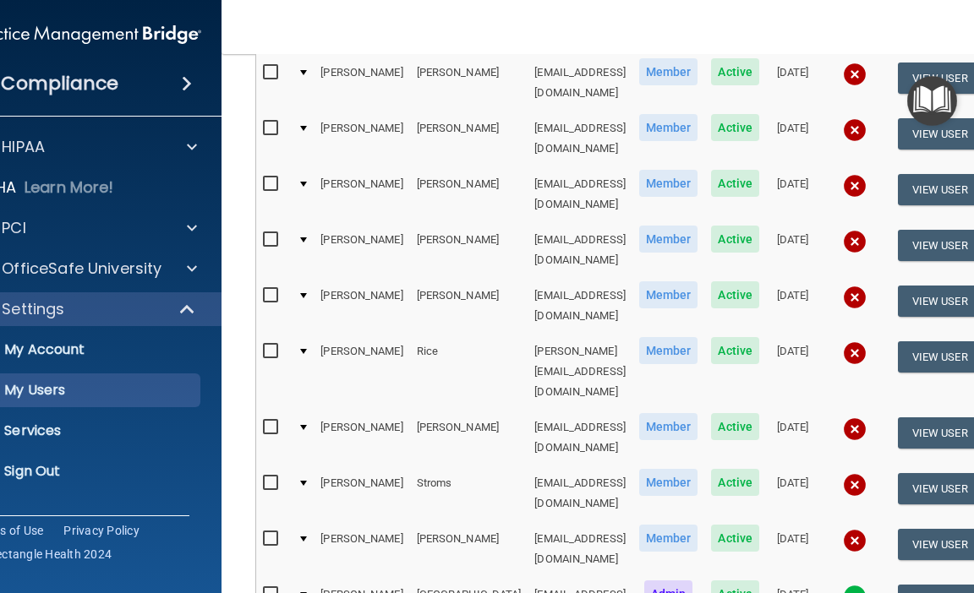
click at [306, 537] on div at bounding box center [303, 539] width 7 height 5
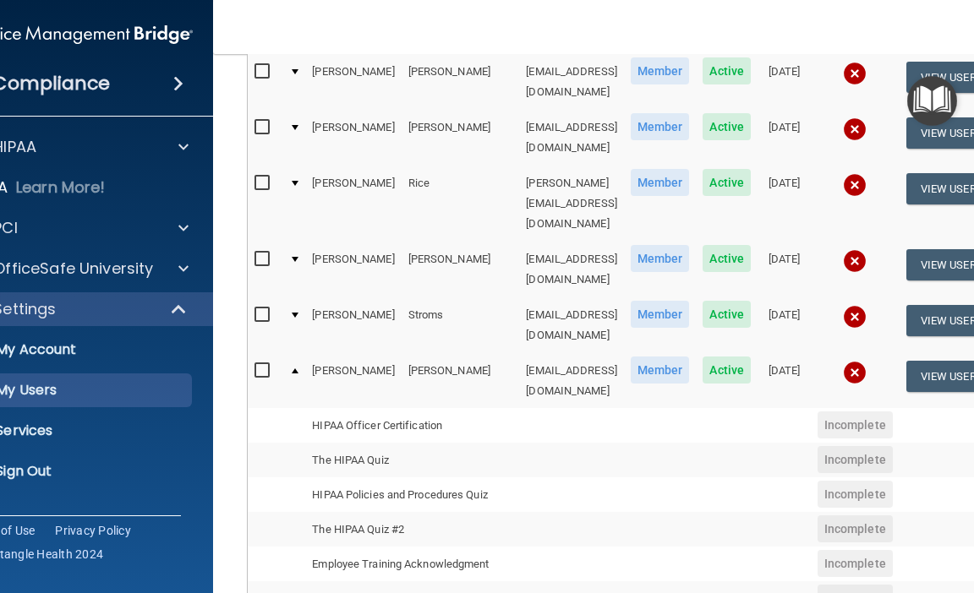
scroll to position [898, 0]
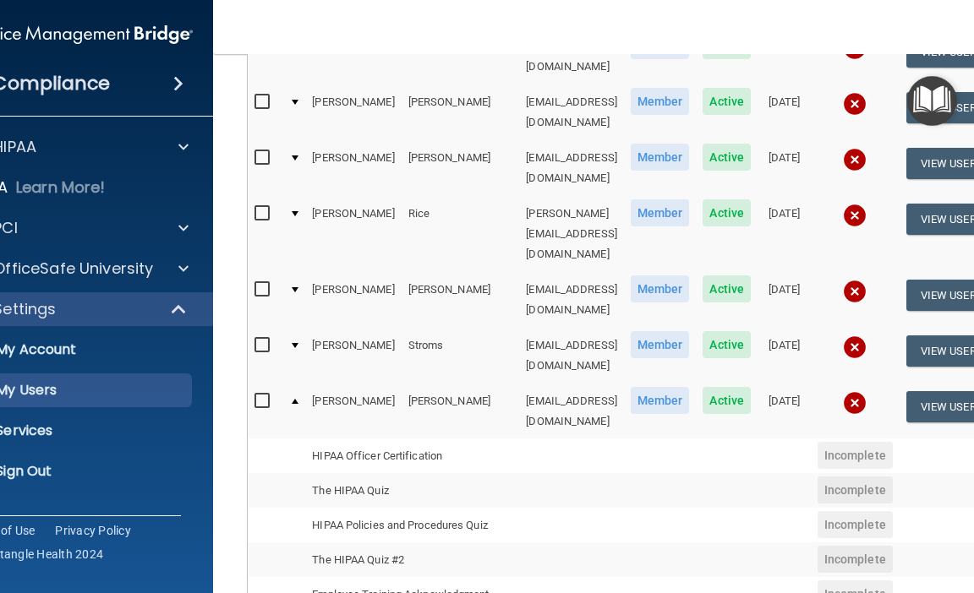
click at [849, 442] on span "Incomplete" at bounding box center [854, 455] width 75 height 27
click at [293, 399] on div at bounding box center [295, 401] width 7 height 5
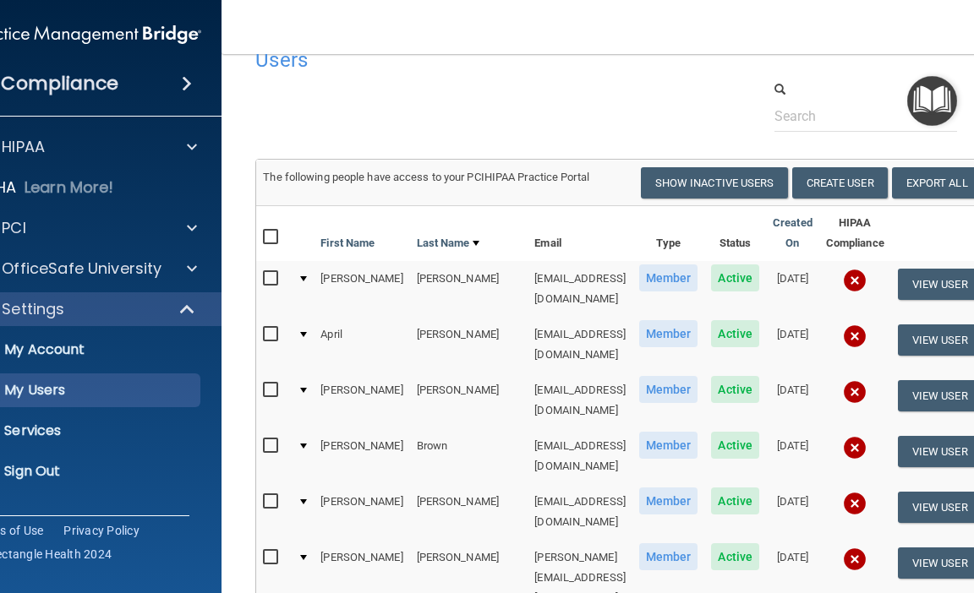
scroll to position [0, 0]
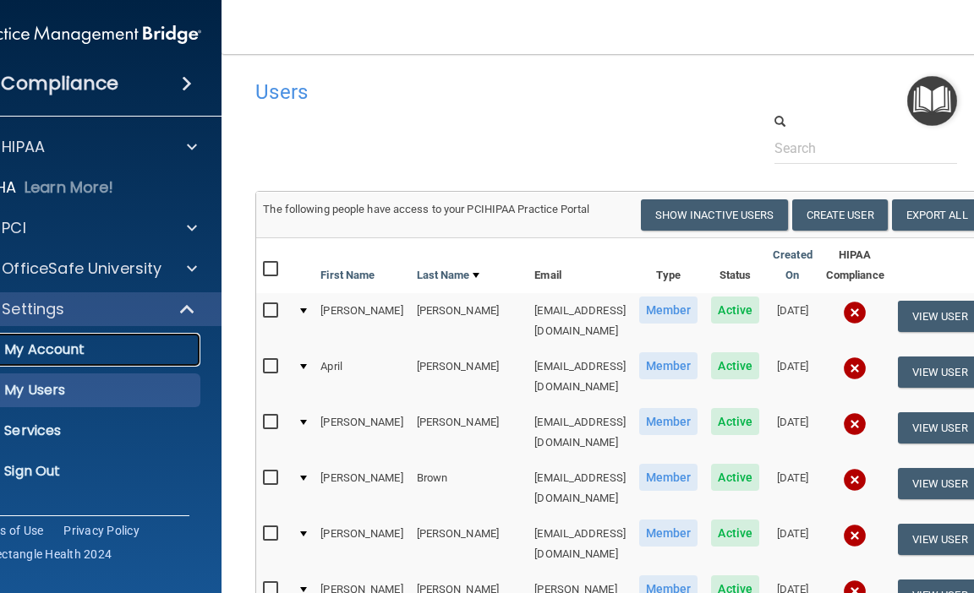
click at [51, 347] on p "My Account" at bounding box center [77, 349] width 231 height 17
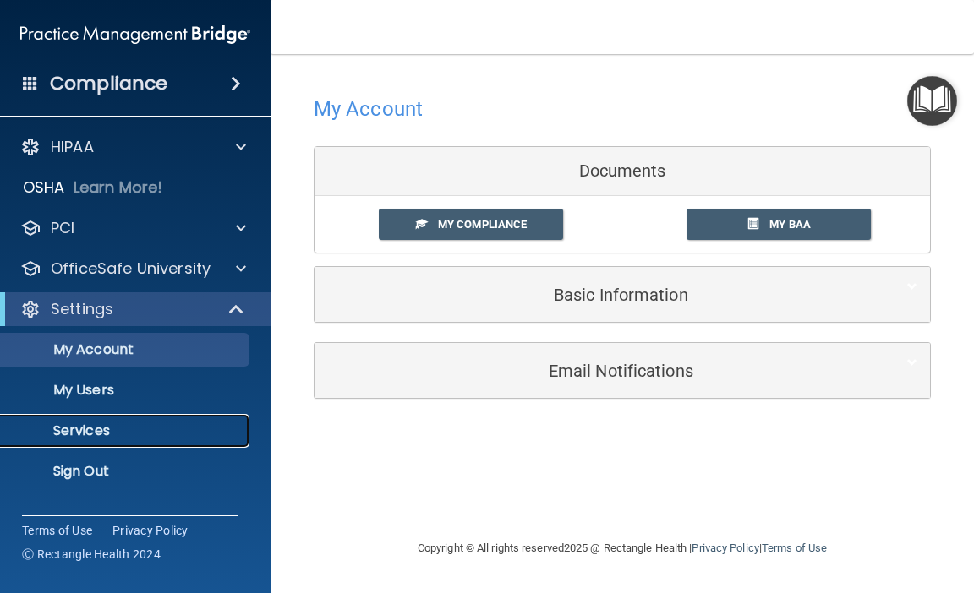
click at [100, 424] on p "Services" at bounding box center [126, 431] width 231 height 17
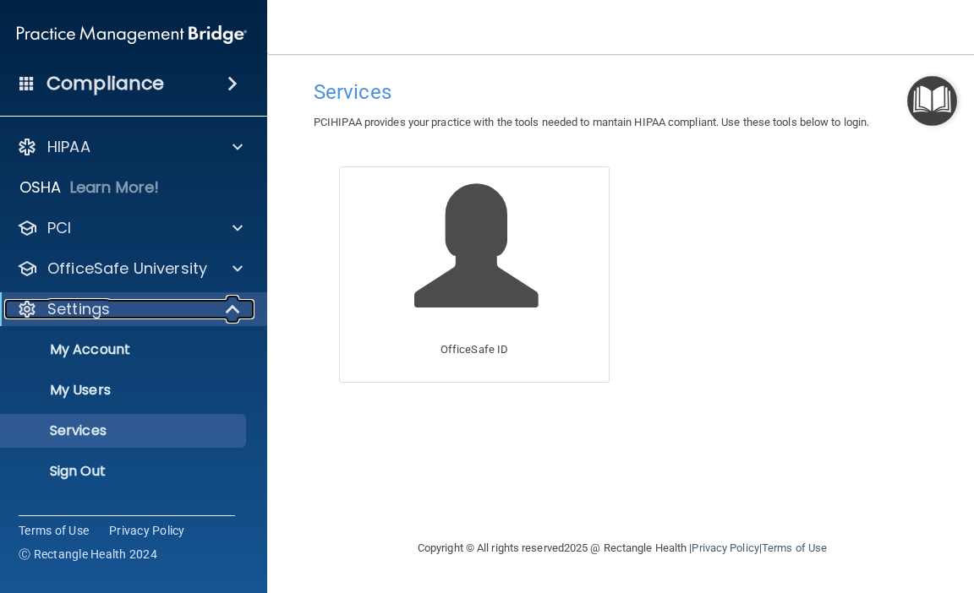
click at [233, 303] on span at bounding box center [234, 309] width 14 height 20
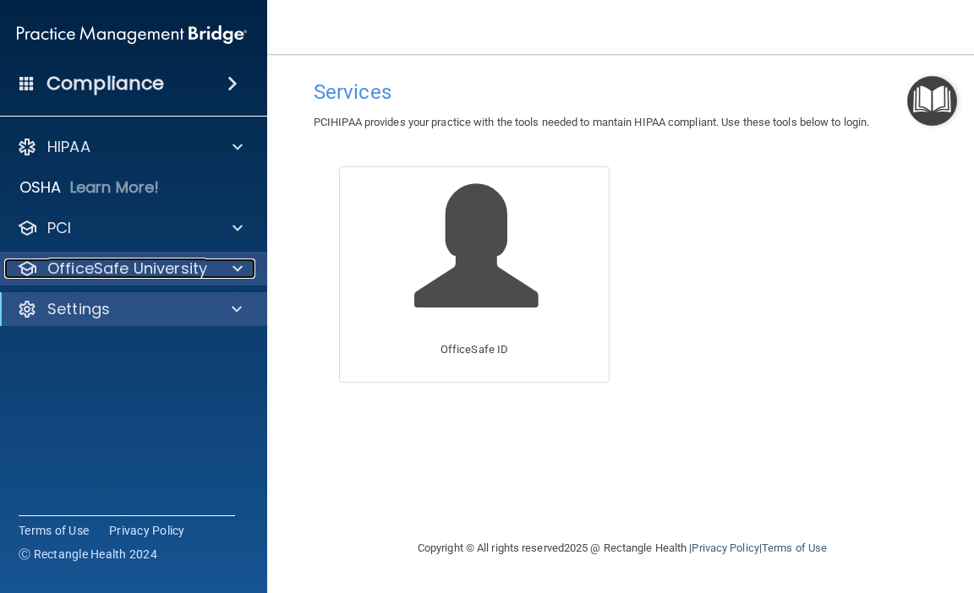
click at [154, 262] on p "OfficeSafe University" at bounding box center [127, 269] width 160 height 20
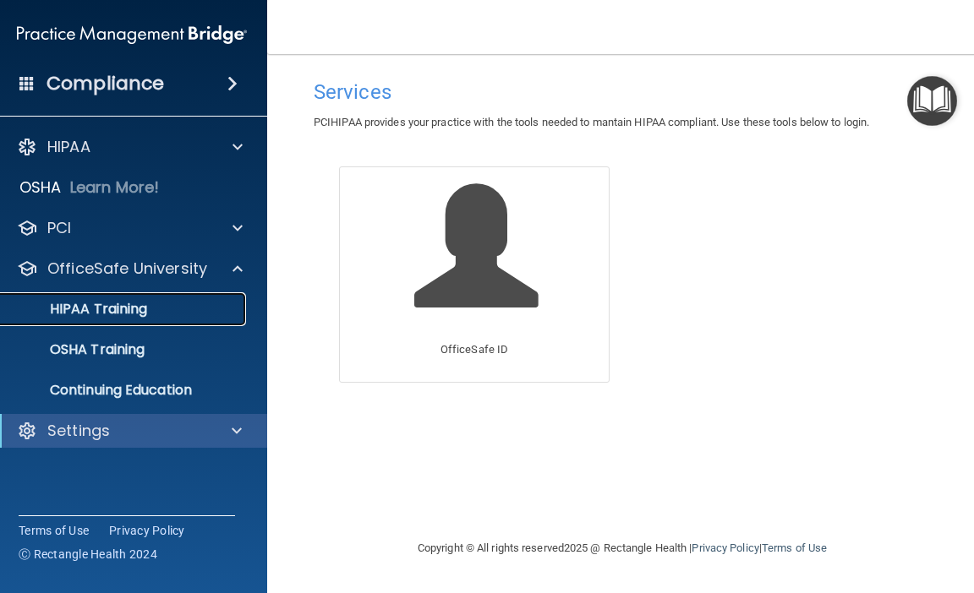
click at [112, 310] on p "HIPAA Training" at bounding box center [77, 309] width 139 height 17
